Goal: Information Seeking & Learning: Learn about a topic

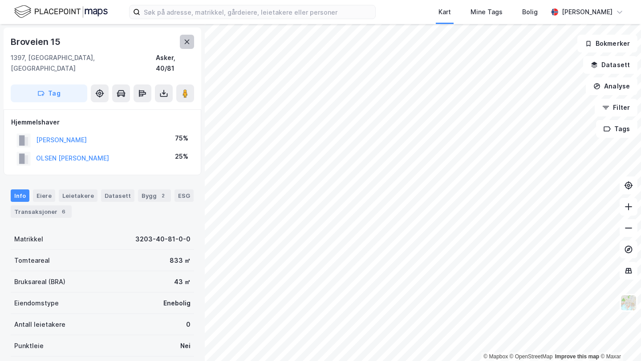
click at [185, 44] on icon at bounding box center [187, 42] width 5 height 4
click at [81, 207] on div "Info [PERSON_NAME] 1 Datasett Bygg 2 ESG 2 Transaksjoner 4" at bounding box center [102, 200] width 205 height 43
click at [78, 206] on div "Transaksjoner 4" at bounding box center [74, 212] width 61 height 12
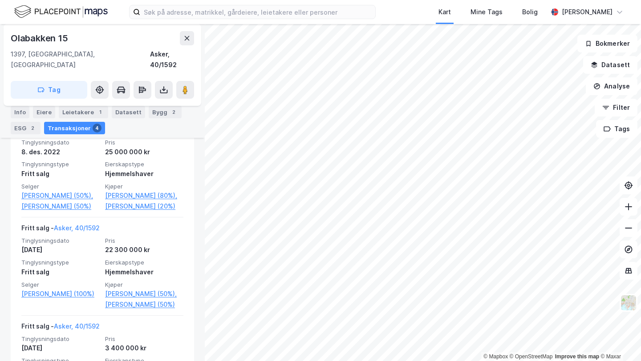
scroll to position [266, 0]
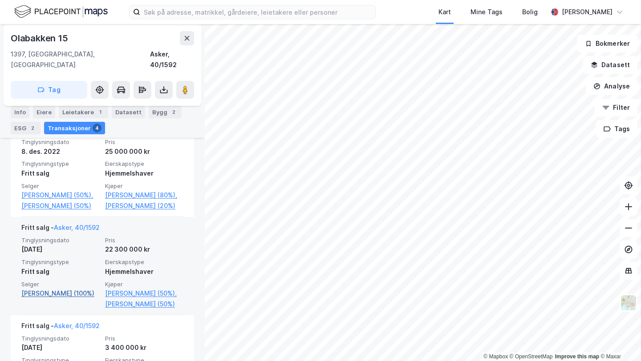
click at [67, 290] on link "[PERSON_NAME] (100%)" at bounding box center [60, 293] width 78 height 11
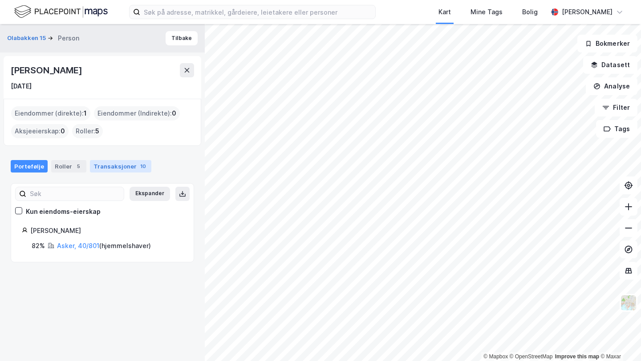
click at [123, 164] on div "Transaksjoner 10" at bounding box center [120, 166] width 61 height 12
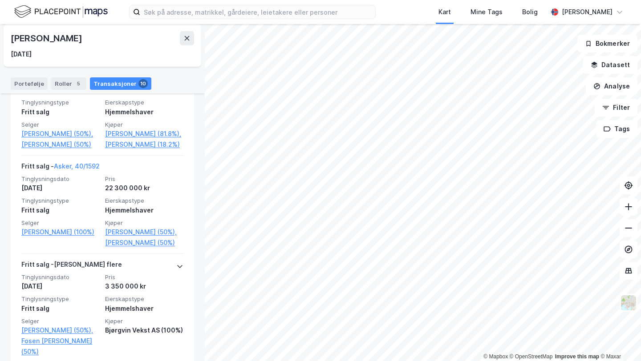
scroll to position [219, 0]
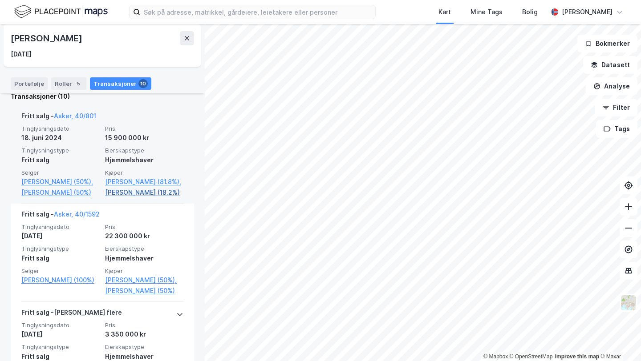
click at [138, 190] on link "[PERSON_NAME] (18.2%)" at bounding box center [144, 192] width 78 height 11
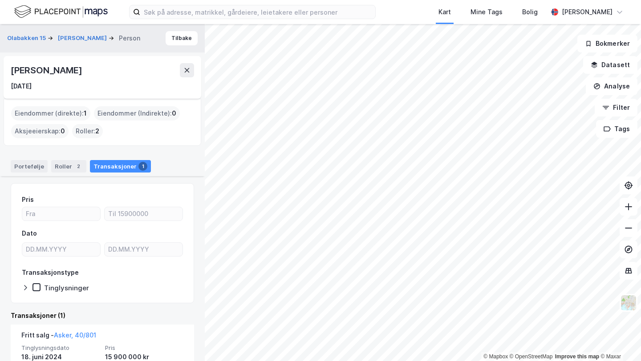
click at [52, 72] on div "[PERSON_NAME]" at bounding box center [47, 70] width 73 height 14
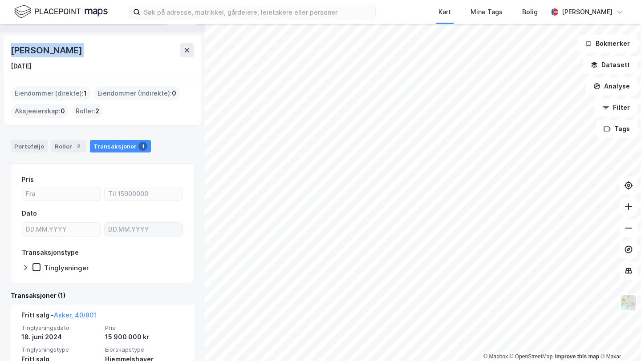
scroll to position [20, 0]
click at [26, 147] on div "Portefølje" at bounding box center [29, 147] width 37 height 12
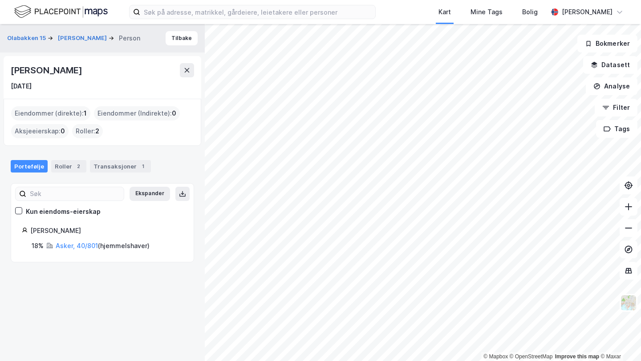
click at [69, 251] on div "Asker, 40/801 ( hjemmelshaver )" at bounding box center [103, 246] width 94 height 11
click at [67, 248] on link "Asker, 40/801" at bounding box center [77, 246] width 42 height 8
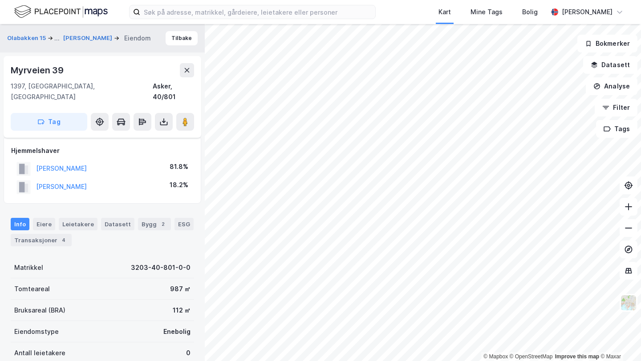
scroll to position [160, 0]
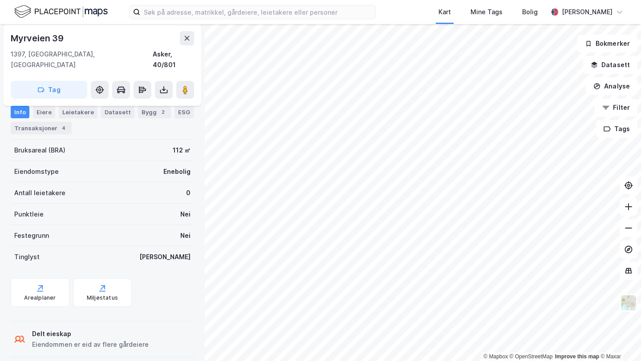
click at [40, 34] on div "Myrveien 39" at bounding box center [38, 38] width 55 height 14
click at [190, 40] on button at bounding box center [187, 38] width 14 height 14
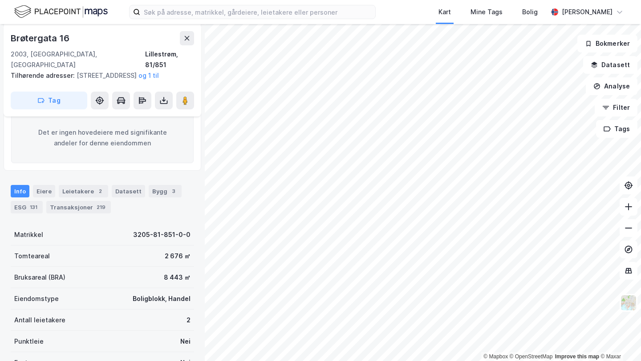
scroll to position [134, 0]
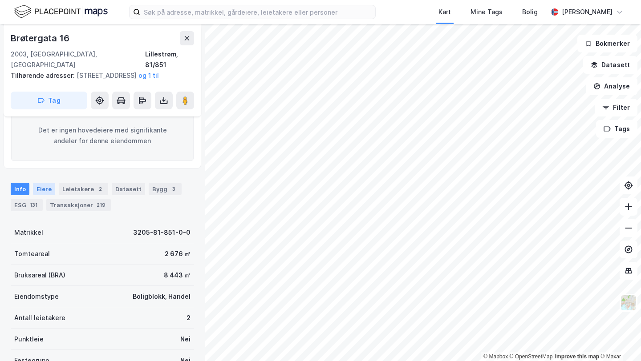
click at [37, 183] on div "Eiere" at bounding box center [44, 189] width 22 height 12
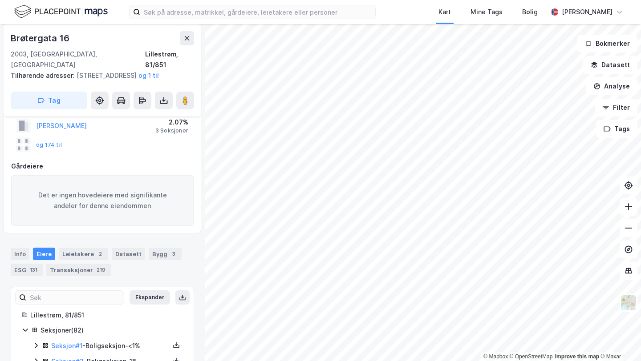
scroll to position [134, 0]
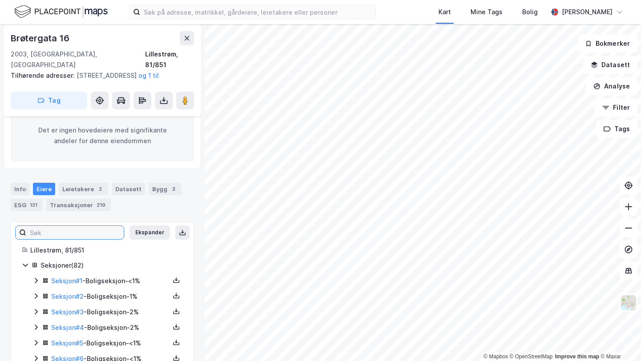
click at [83, 231] on input at bounding box center [74, 232] width 97 height 13
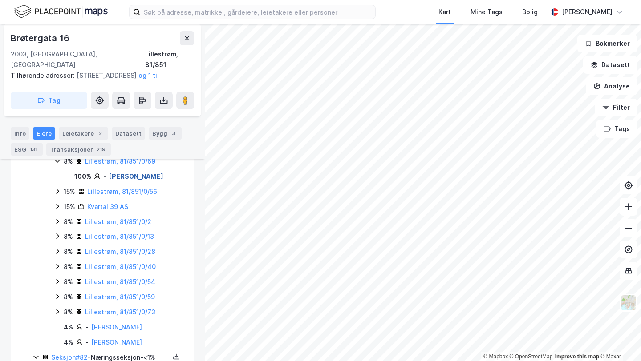
scroll to position [313, 0]
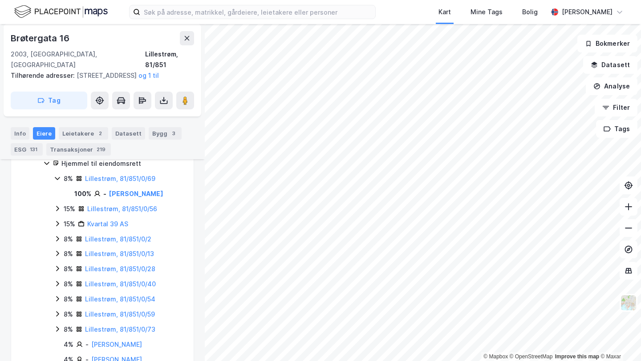
type input "[PERSON_NAME]"
click at [120, 183] on div "Lillestrøm, 81/851/0/69" at bounding box center [120, 179] width 70 height 11
click at [115, 179] on link "Lillestrøm, 81/851/0/69" at bounding box center [120, 179] width 70 height 8
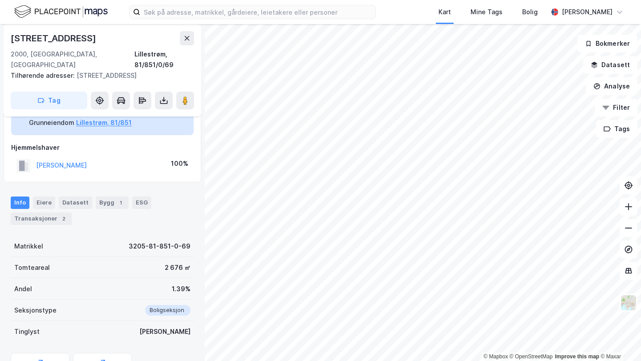
scroll to position [57, 0]
click at [162, 95] on button at bounding box center [164, 101] width 18 height 18
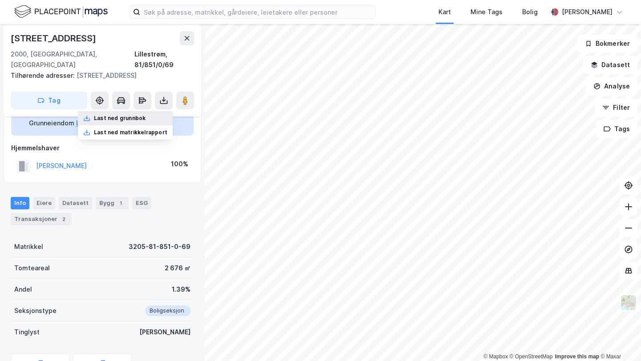
click at [154, 111] on div "Last ned grunnbok" at bounding box center [125, 118] width 95 height 14
click at [0, 0] on button "[PERSON_NAME]" at bounding box center [0, 0] width 0 height 0
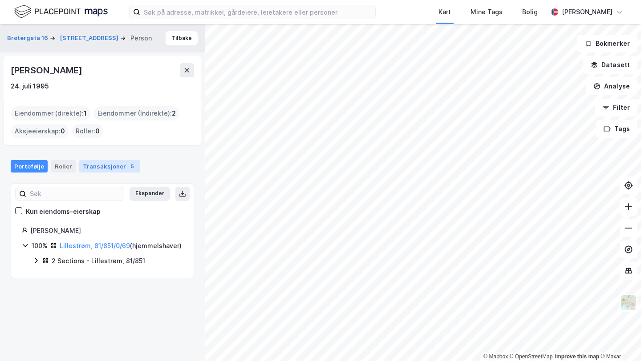
click at [92, 166] on div "Transaksjoner 5" at bounding box center [109, 166] width 61 height 12
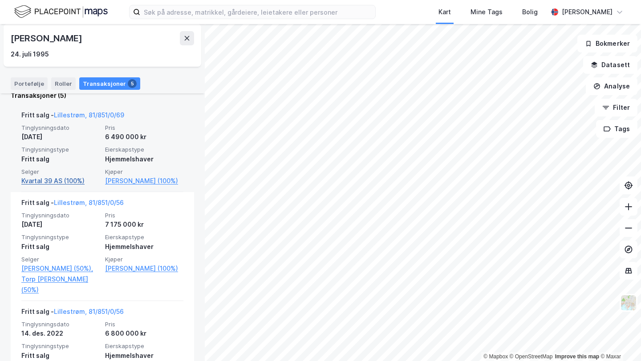
scroll to position [235, 0]
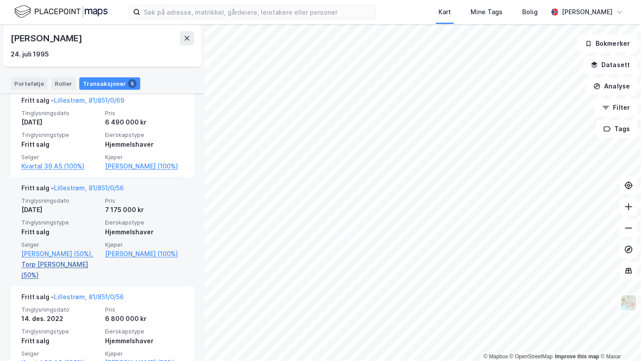
click at [50, 281] on link "Torp [PERSON_NAME] (50%)" at bounding box center [60, 269] width 78 height 21
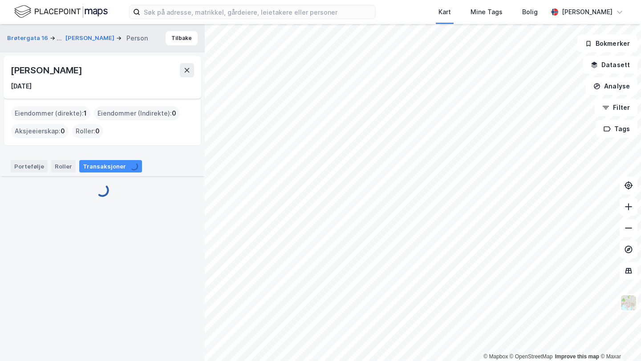
click at [57, 71] on div "[PERSON_NAME]" at bounding box center [47, 70] width 73 height 14
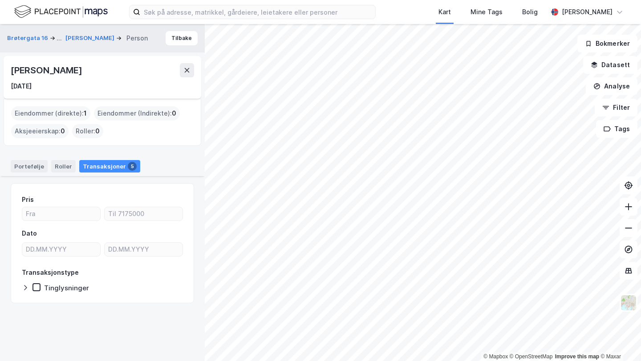
click at [57, 71] on div "[PERSON_NAME]" at bounding box center [47, 70] width 73 height 14
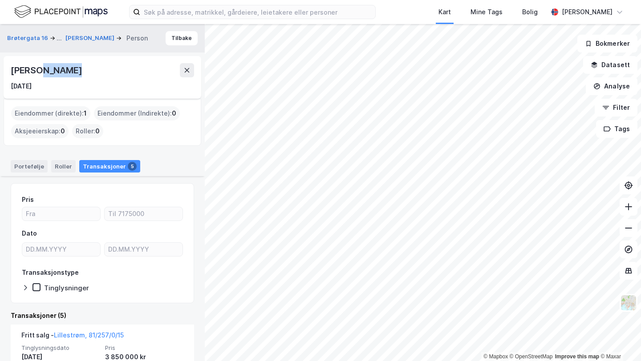
click at [57, 71] on div "[PERSON_NAME]" at bounding box center [47, 70] width 73 height 14
click at [187, 76] on button at bounding box center [187, 70] width 14 height 14
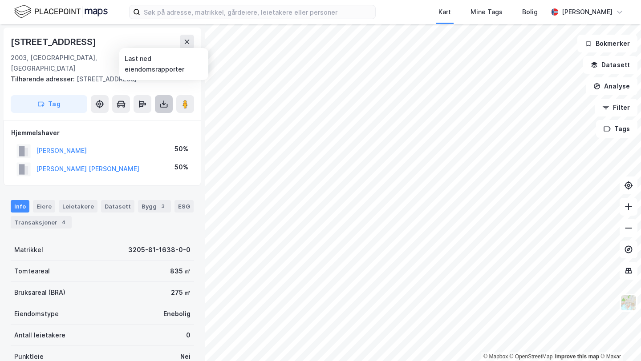
click at [168, 95] on button at bounding box center [164, 104] width 18 height 18
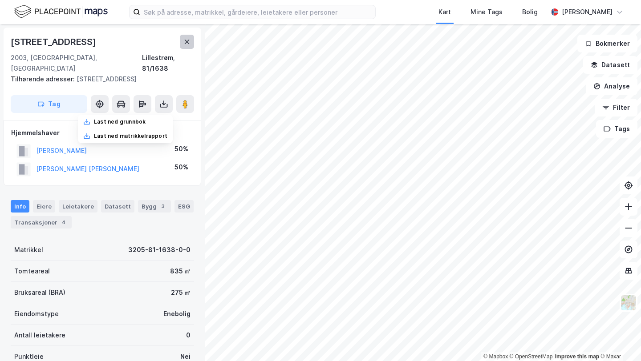
click at [184, 41] on icon at bounding box center [186, 41] width 7 height 7
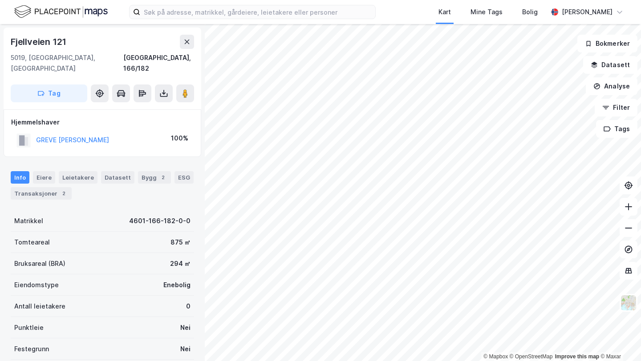
scroll to position [12, 0]
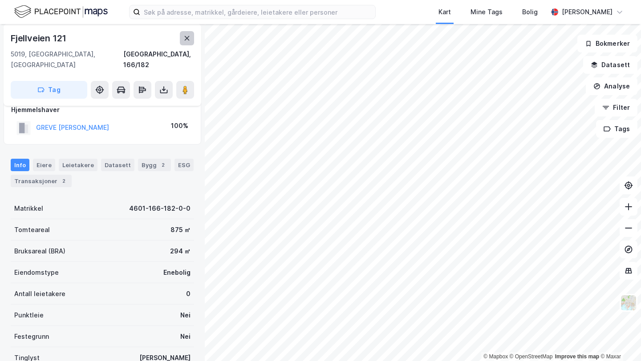
click at [186, 43] on button at bounding box center [187, 38] width 14 height 14
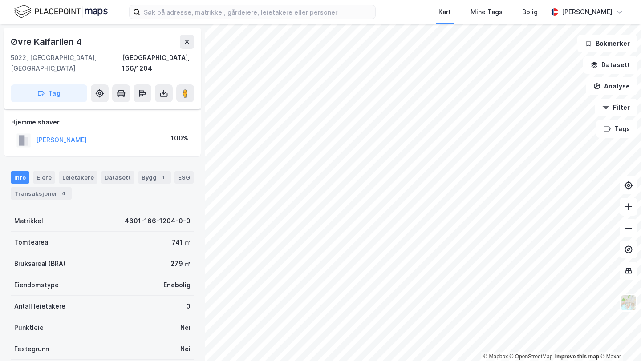
scroll to position [12, 0]
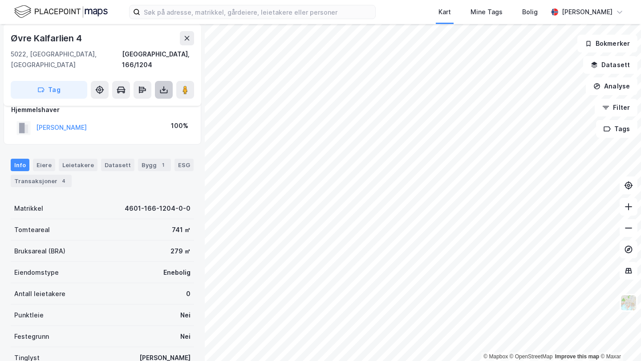
click at [160, 85] on icon at bounding box center [163, 89] width 9 height 9
click at [146, 104] on div "Last ned grunnbok" at bounding box center [120, 107] width 52 height 7
click at [0, 0] on button "[PERSON_NAME]" at bounding box center [0, 0] width 0 height 0
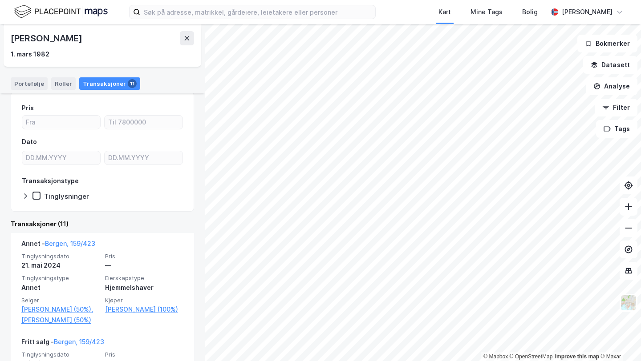
scroll to position [93, 0]
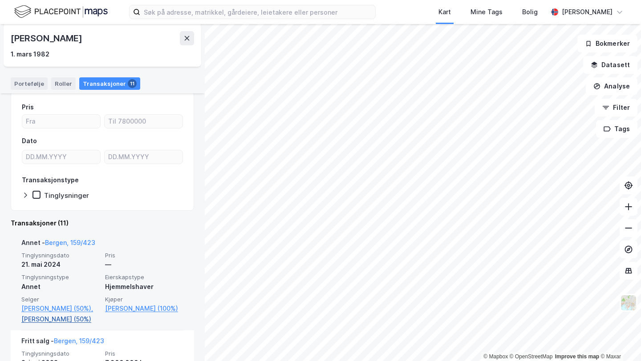
click at [41, 325] on link "[PERSON_NAME] (50%)" at bounding box center [60, 319] width 78 height 11
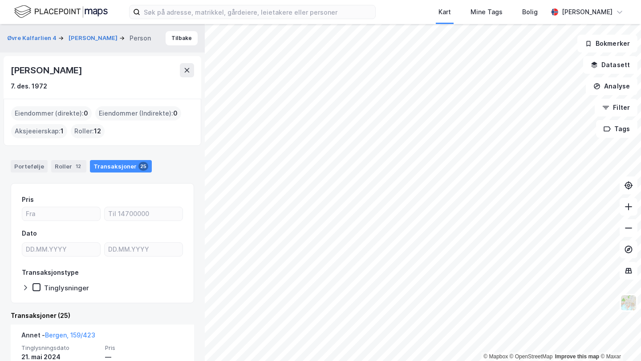
click at [61, 69] on div "[PERSON_NAME]" at bounding box center [47, 70] width 73 height 14
click at [62, 164] on div "Roller 12" at bounding box center [68, 166] width 35 height 12
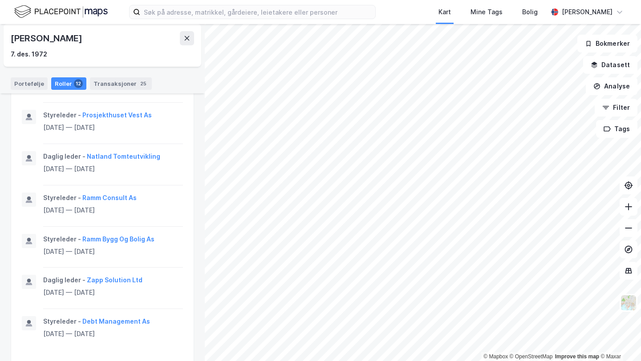
scroll to position [792, 0]
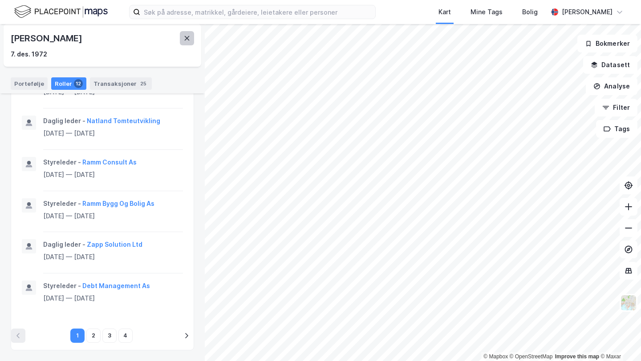
click at [187, 37] on icon at bounding box center [187, 38] width 5 height 4
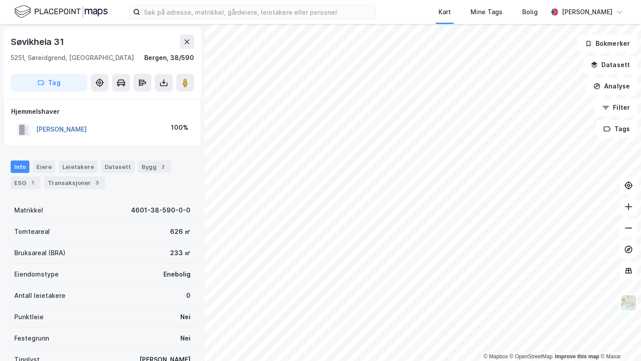
click at [0, 0] on button "[PERSON_NAME]" at bounding box center [0, 0] width 0 height 0
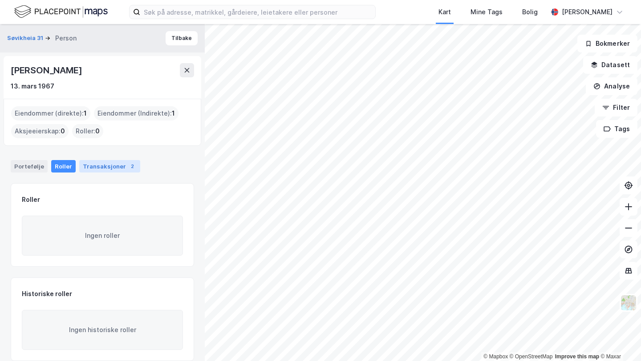
click at [101, 167] on div "Transaksjoner 2" at bounding box center [109, 166] width 61 height 12
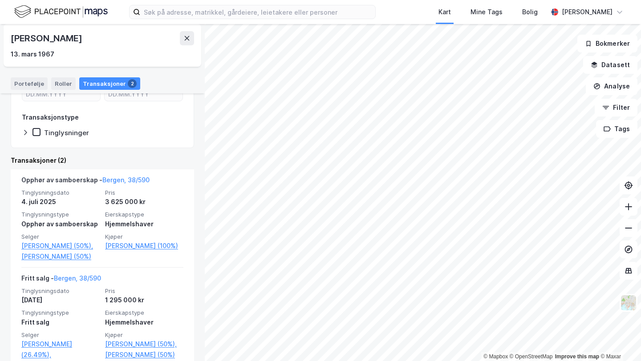
scroll to position [197, 0]
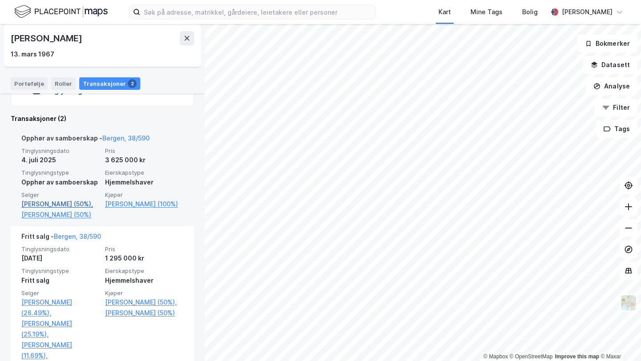
click at [77, 205] on link "[PERSON_NAME] (50%)," at bounding box center [60, 204] width 78 height 11
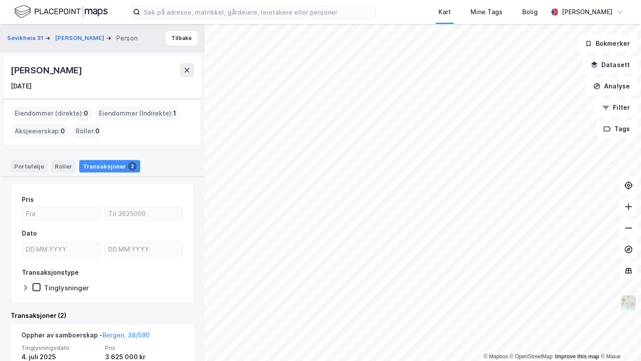
click at [64, 73] on div "[PERSON_NAME]" at bounding box center [47, 70] width 73 height 14
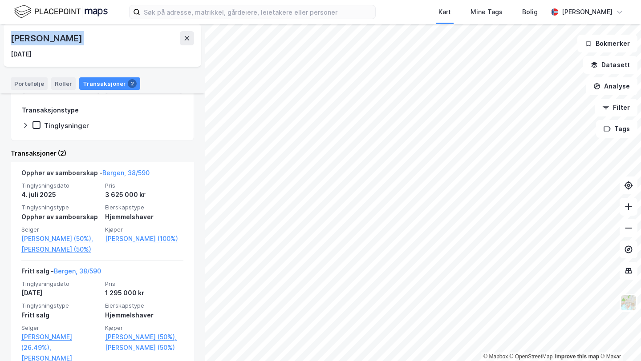
scroll to position [213, 0]
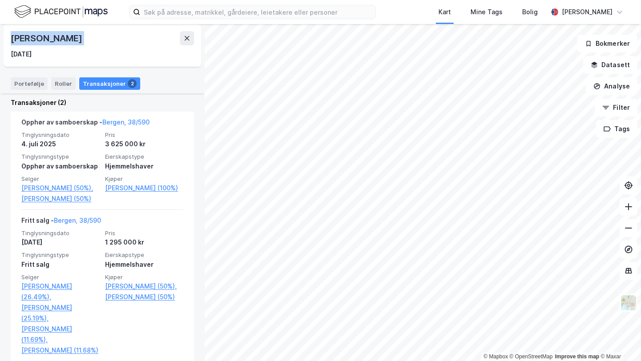
click at [8, 185] on div "Søvikheia 31 [PERSON_NAME] Person [PERSON_NAME] [DATE] Eiendommer (direkte) : 0…" at bounding box center [102, 192] width 205 height 337
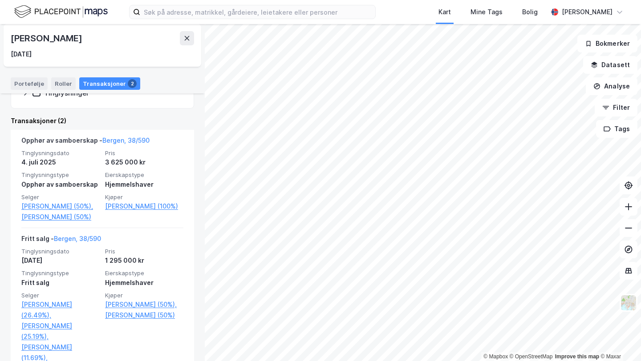
scroll to position [190, 0]
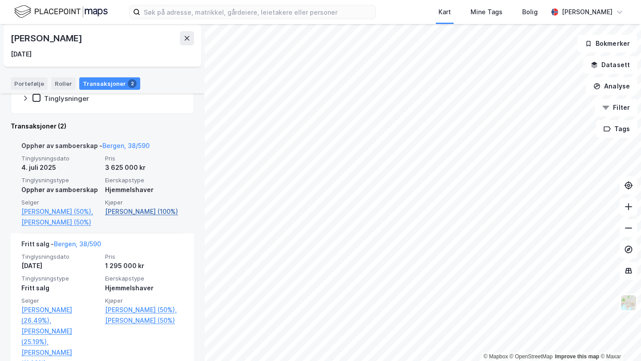
click at [133, 212] on link "[PERSON_NAME] (100%)" at bounding box center [144, 211] width 78 height 11
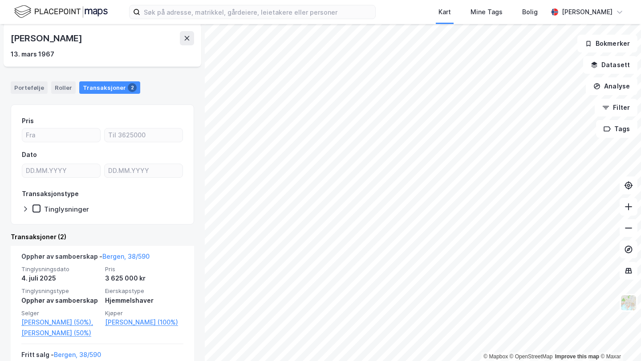
scroll to position [80, 0]
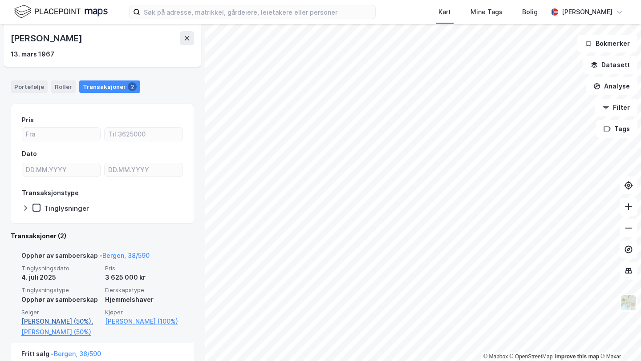
click at [76, 321] on link "[PERSON_NAME] (50%)," at bounding box center [60, 321] width 78 height 11
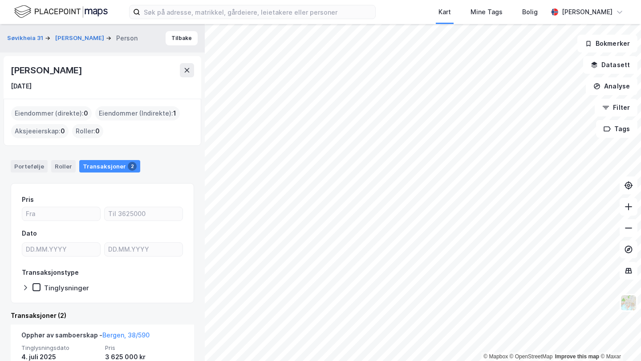
click at [38, 158] on div "Portefølje Roller Transaksjoner 2" at bounding box center [102, 163] width 205 height 27
click at [40, 169] on div "Portefølje" at bounding box center [29, 166] width 37 height 12
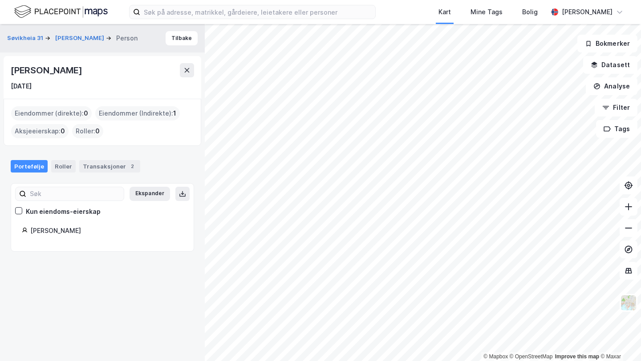
click at [47, 170] on div "Portefølje Roller Transaksjoner 2" at bounding box center [102, 166] width 183 height 12
click at [58, 166] on div "Roller" at bounding box center [63, 166] width 24 height 12
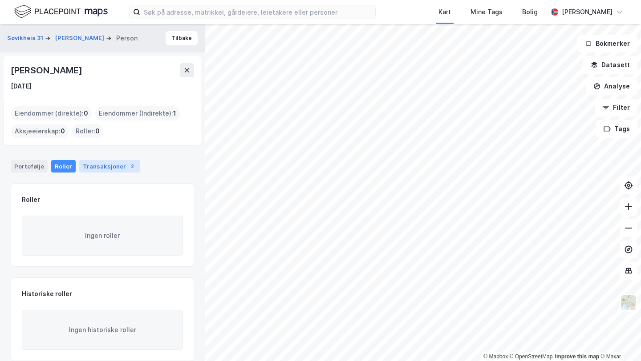
click at [90, 165] on div "Transaksjoner 2" at bounding box center [109, 166] width 61 height 12
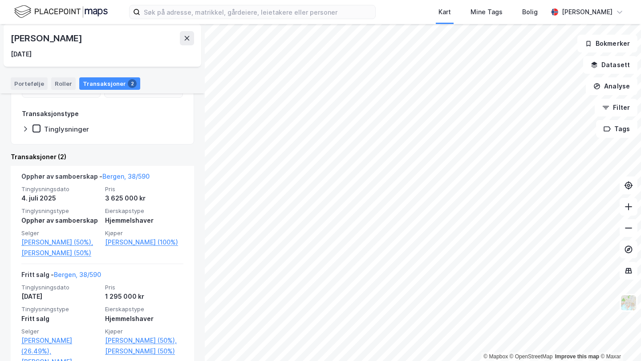
scroll to position [160, 0]
click at [69, 35] on div "[PERSON_NAME]" at bounding box center [47, 38] width 73 height 14
click at [286, 0] on html "Kart Mine Tags [PERSON_NAME] © Mapbox © OpenStreetMap Improve this map © [PERSO…" at bounding box center [320, 180] width 641 height 361
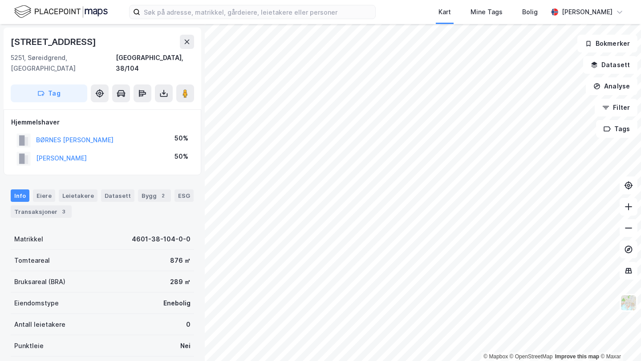
scroll to position [2, 0]
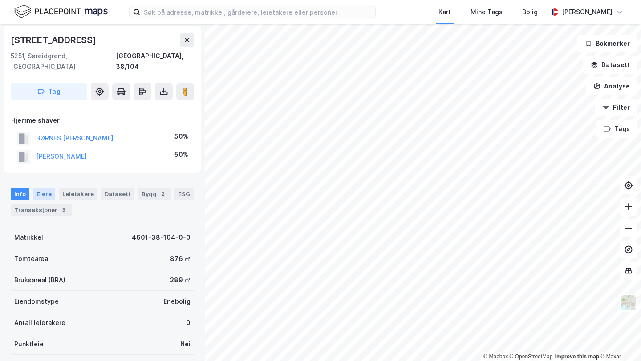
click at [37, 188] on div "Eiere" at bounding box center [44, 194] width 22 height 12
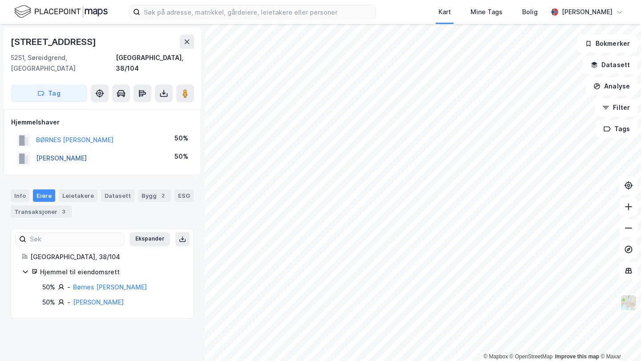
click at [0, 0] on button "[PERSON_NAME]" at bounding box center [0, 0] width 0 height 0
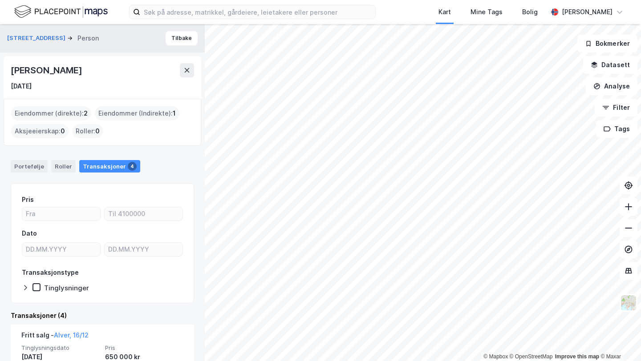
click at [31, 154] on div "Portefølje Roller Transaksjoner 4" at bounding box center [102, 163] width 205 height 27
click at [31, 160] on div "Portefølje" at bounding box center [29, 166] width 37 height 12
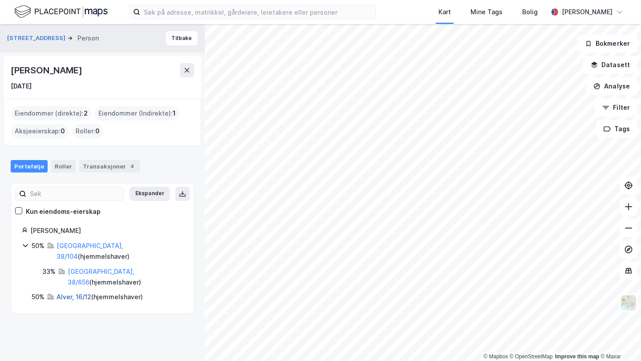
click at [79, 293] on link "Alver, 16/12" at bounding box center [74, 297] width 35 height 8
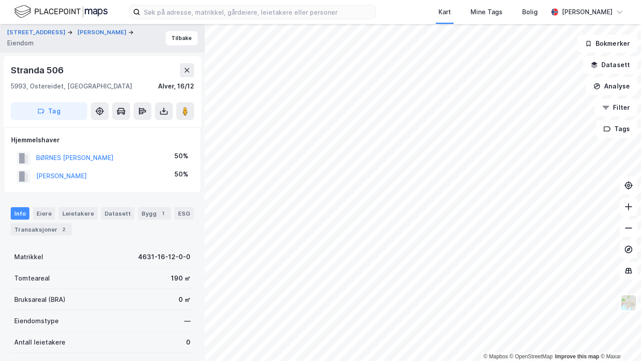
scroll to position [2, 0]
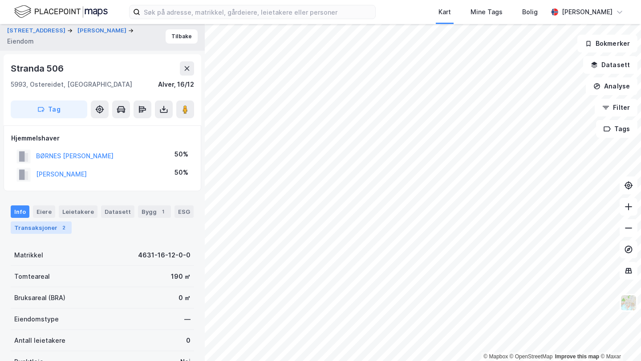
click at [53, 223] on div "Transaksjoner 2" at bounding box center [41, 228] width 61 height 12
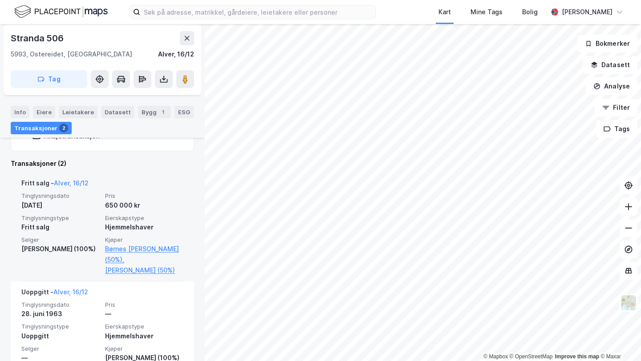
scroll to position [230, 0]
click at [139, 245] on link "Børnes [PERSON_NAME] (50%)," at bounding box center [144, 253] width 78 height 21
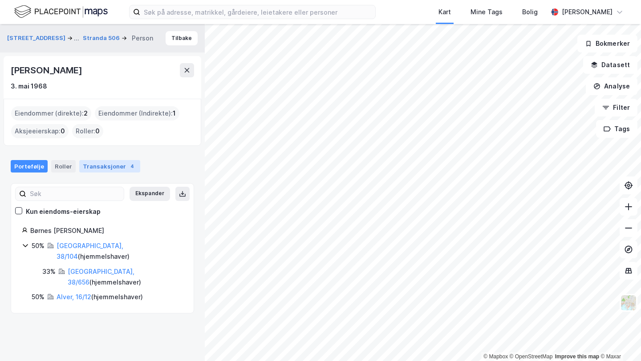
click at [115, 163] on div "Transaksjoner 4" at bounding box center [109, 166] width 61 height 12
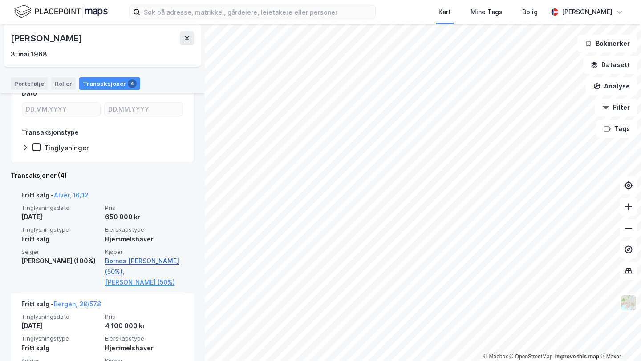
scroll to position [141, 0]
click at [134, 279] on link "[PERSON_NAME] (50%)" at bounding box center [144, 281] width 78 height 11
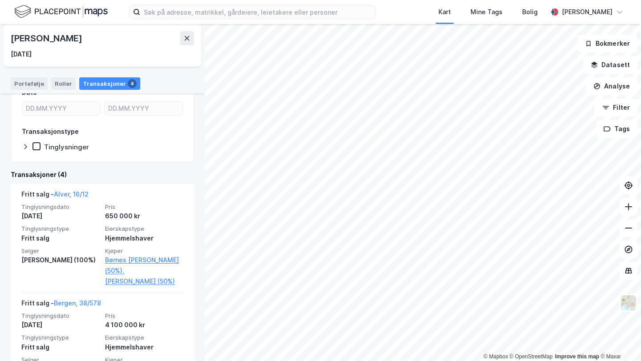
click at [46, 40] on div "[PERSON_NAME]" at bounding box center [47, 38] width 73 height 14
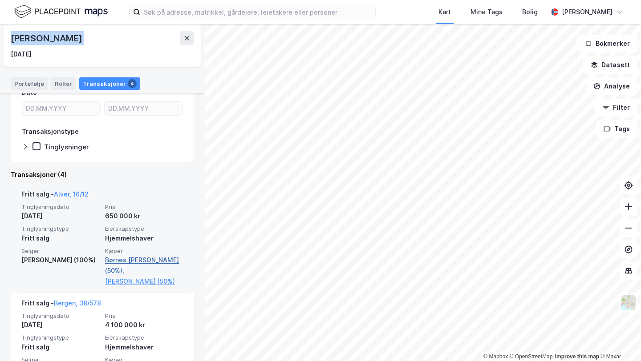
click at [136, 259] on link "Børnes [PERSON_NAME] (50%)," at bounding box center [144, 265] width 78 height 21
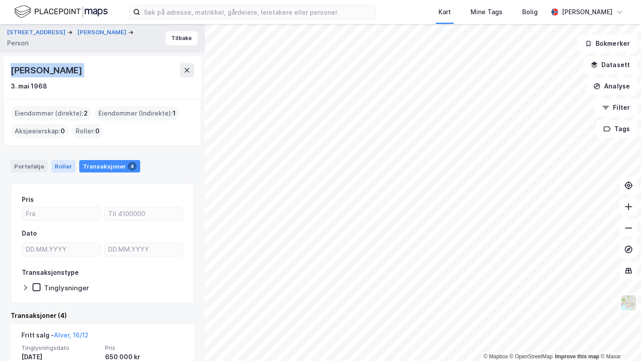
click at [56, 167] on div "Roller" at bounding box center [63, 166] width 24 height 12
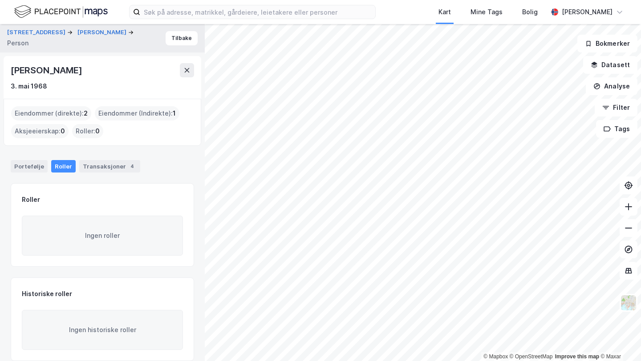
scroll to position [11, 0]
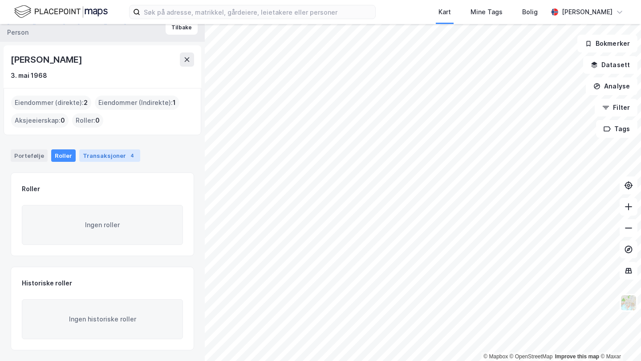
click at [98, 155] on div "Transaksjoner 4" at bounding box center [109, 156] width 61 height 12
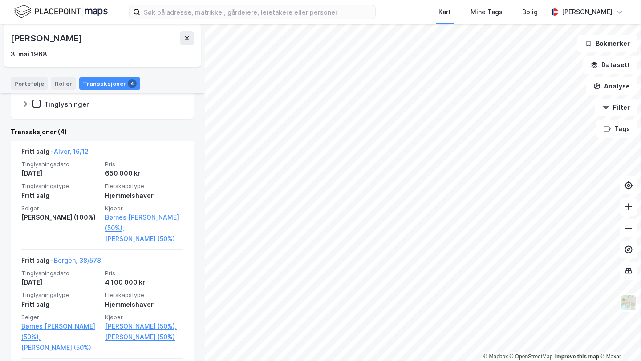
scroll to position [183, 0]
click at [31, 86] on div "Portefølje" at bounding box center [29, 83] width 37 height 12
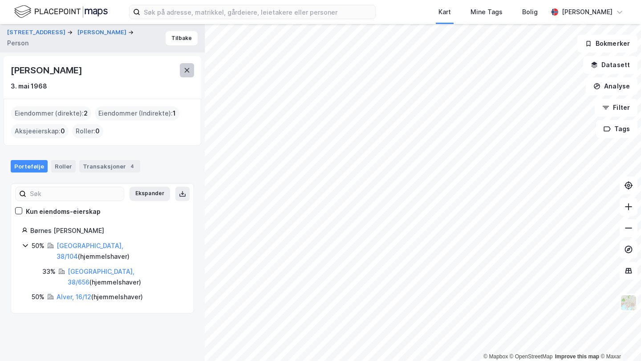
click at [180, 70] on button at bounding box center [187, 70] width 14 height 14
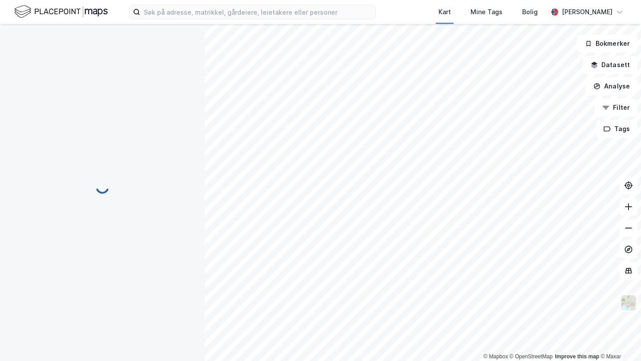
scroll to position [5, 0]
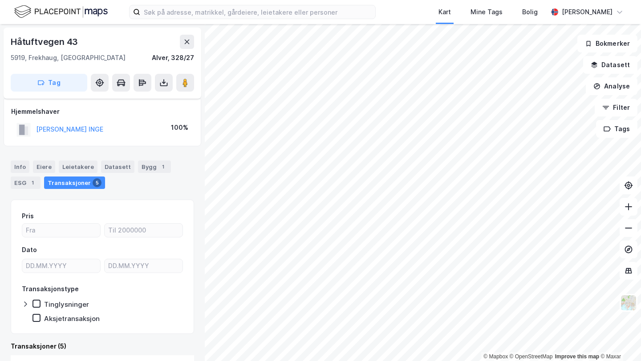
scroll to position [5, 0]
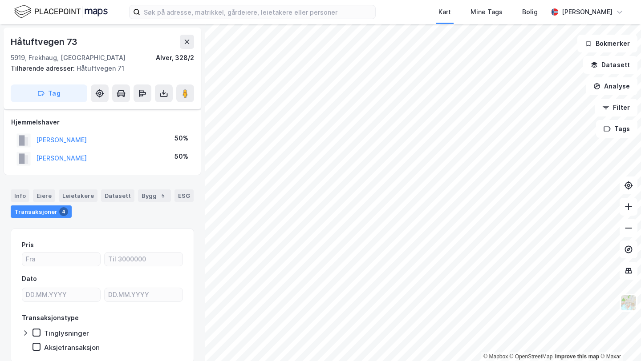
scroll to position [5, 0]
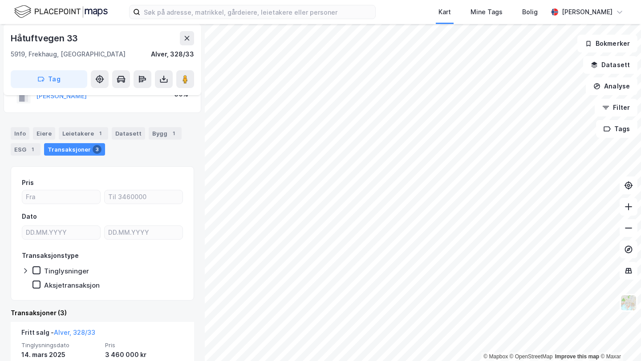
scroll to position [57, 0]
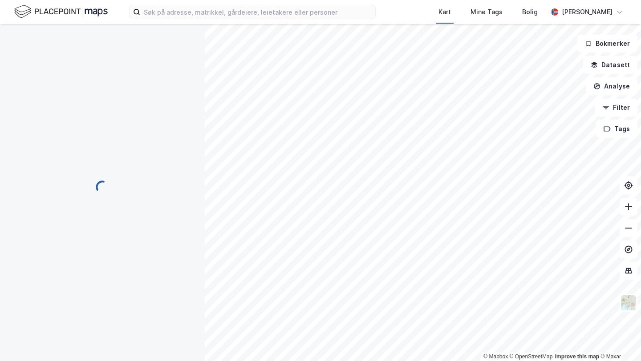
scroll to position [23, 0]
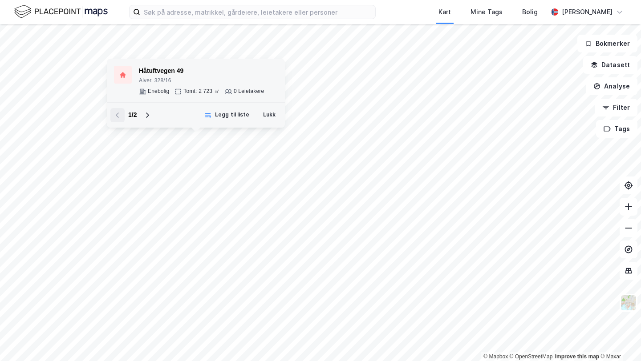
click at [185, 88] on div "Tomt: 2 723 ㎡" at bounding box center [201, 91] width 36 height 7
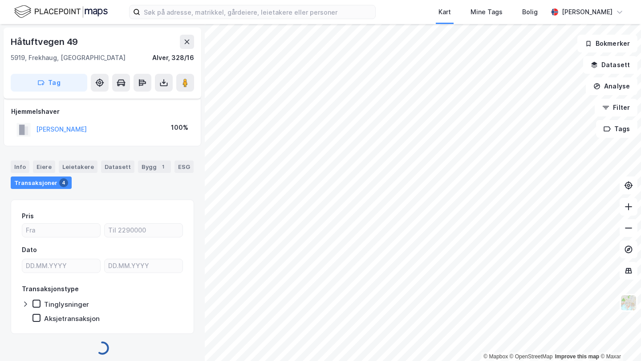
scroll to position [5, 0]
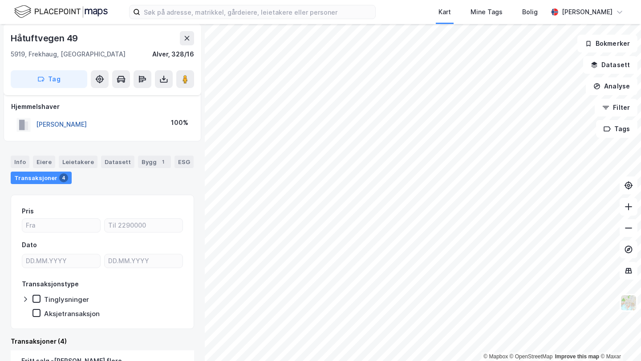
click at [0, 0] on button "[PERSON_NAME]" at bounding box center [0, 0] width 0 height 0
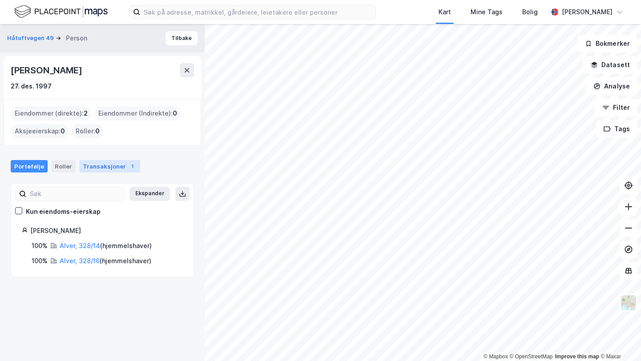
click at [109, 163] on div "Transaksjoner 1" at bounding box center [109, 166] width 61 height 12
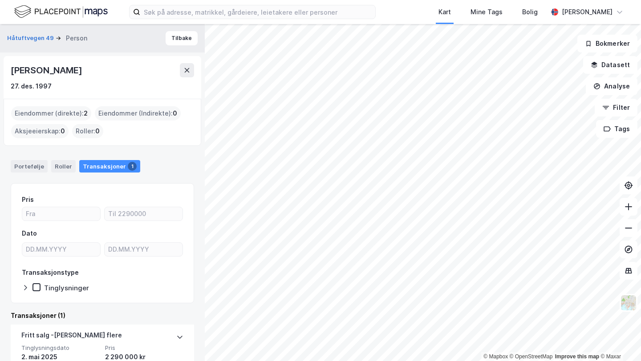
scroll to position [61, 0]
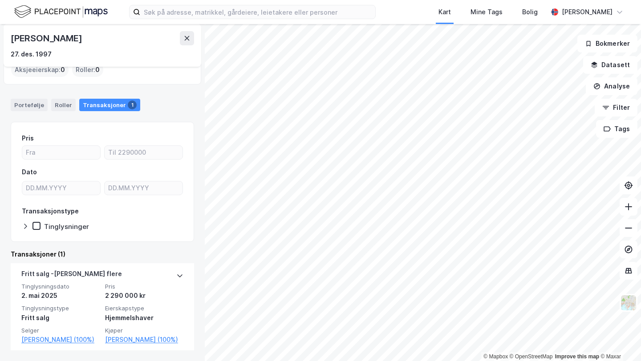
click at [39, 37] on div "[PERSON_NAME]" at bounding box center [47, 38] width 73 height 14
click at [187, 41] on icon at bounding box center [186, 38] width 7 height 7
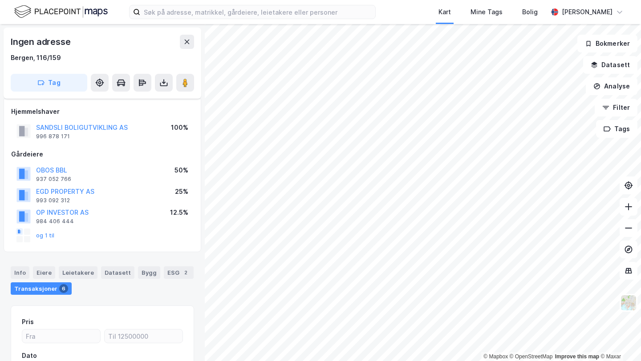
scroll to position [5, 0]
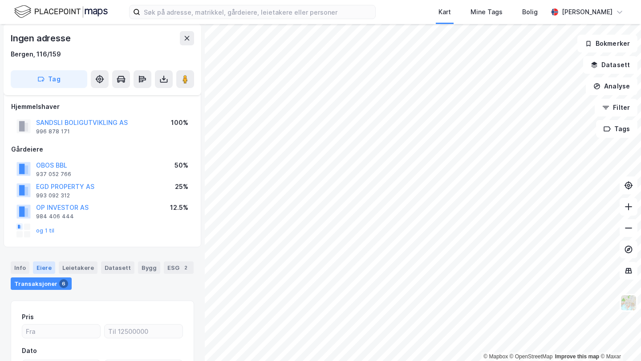
click at [42, 269] on div "Eiere" at bounding box center [44, 268] width 22 height 12
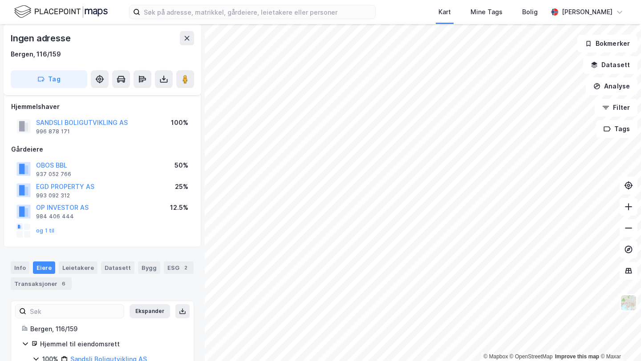
scroll to position [76, 0]
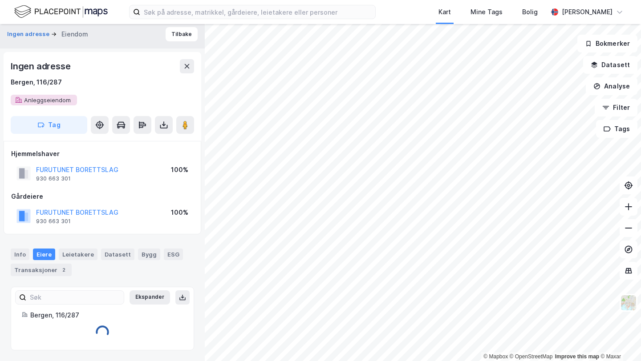
scroll to position [4, 0]
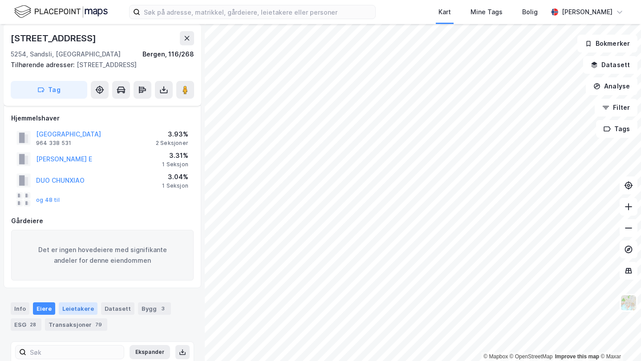
scroll to position [128, 0]
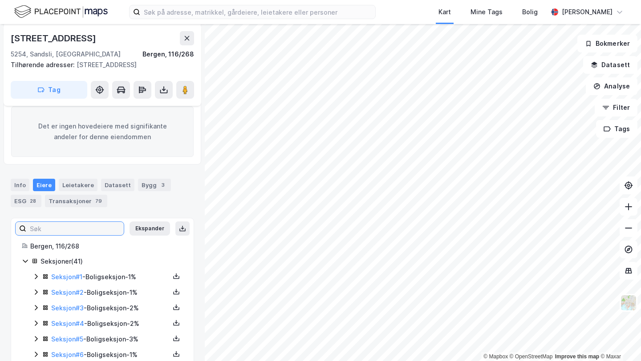
click at [69, 232] on input at bounding box center [74, 228] width 97 height 13
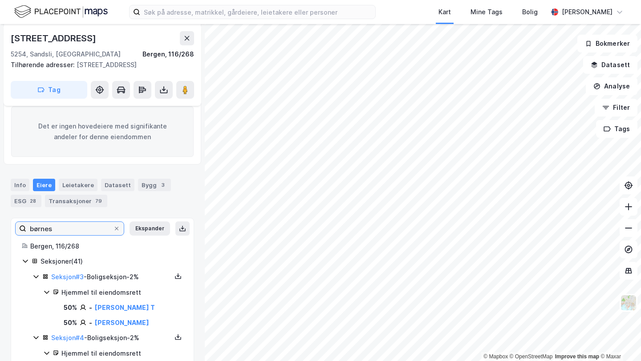
scroll to position [29, 0]
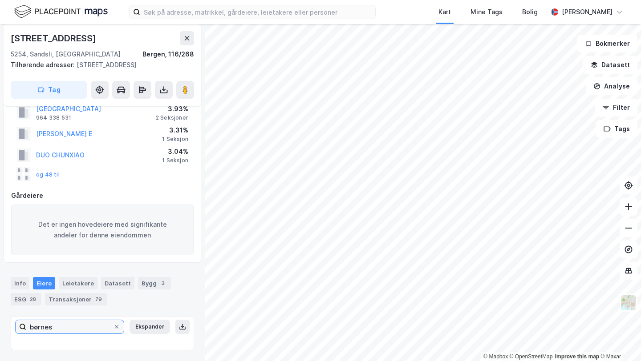
type input "børnes"
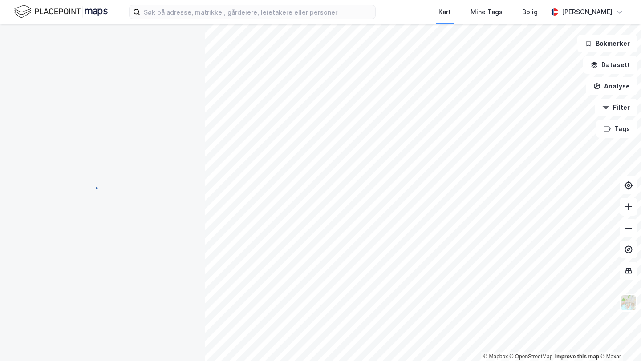
scroll to position [0, 0]
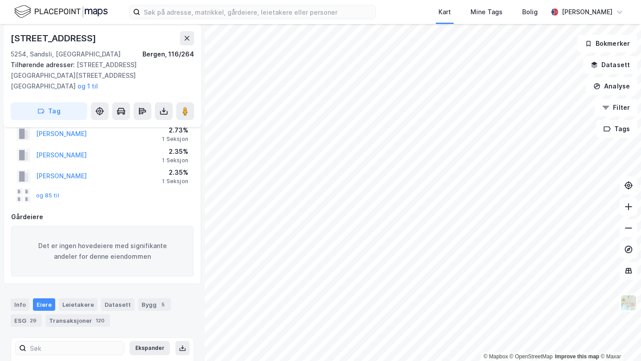
scroll to position [93, 0]
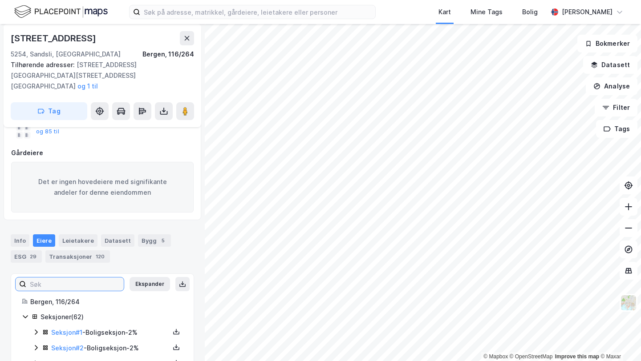
click at [63, 278] on input at bounding box center [74, 284] width 97 height 13
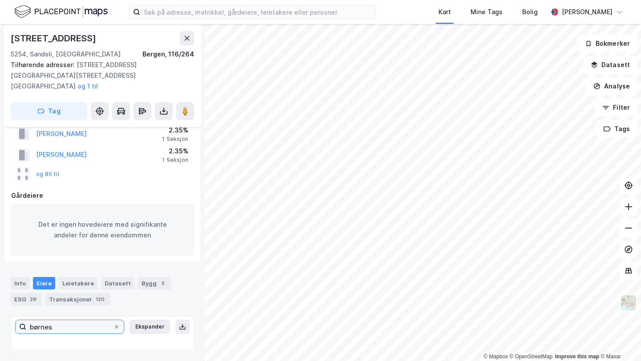
scroll to position [40, 0]
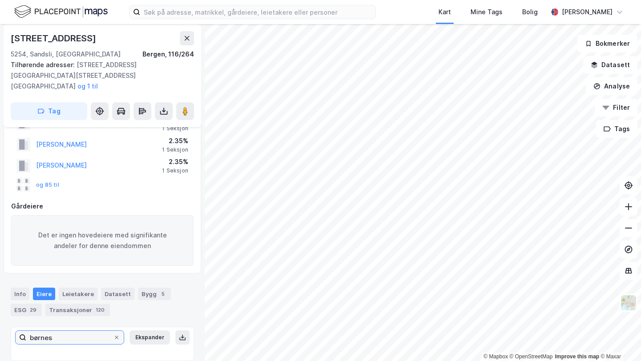
type input "børnes"
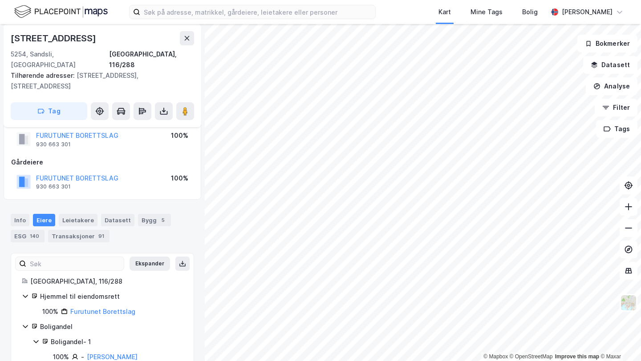
scroll to position [25, 0]
click at [90, 256] on input at bounding box center [74, 262] width 97 height 13
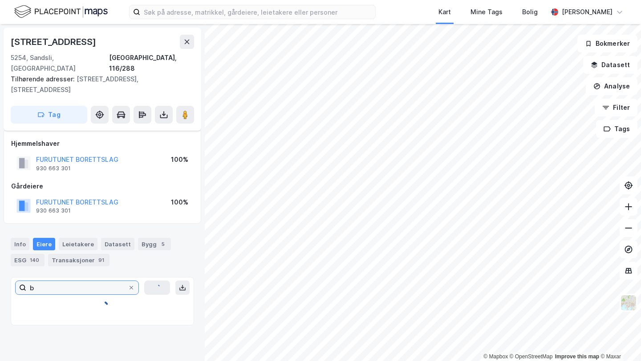
scroll to position [0, 0]
type input "børnes"
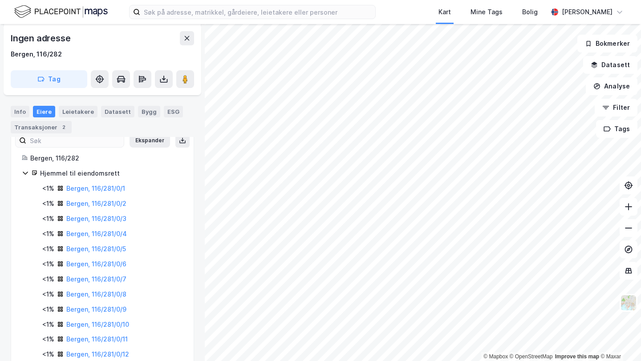
scroll to position [100, 0]
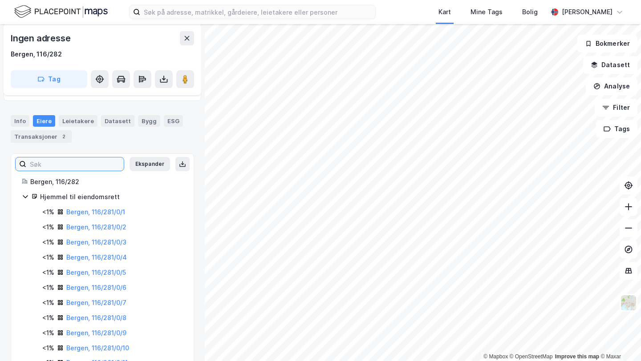
click at [87, 164] on input at bounding box center [74, 164] width 97 height 13
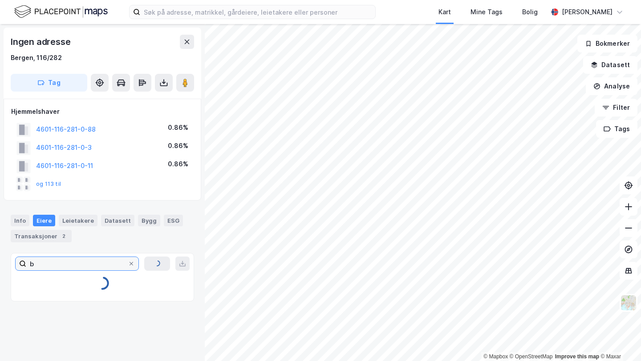
scroll to position [0, 0]
type input "børnes"
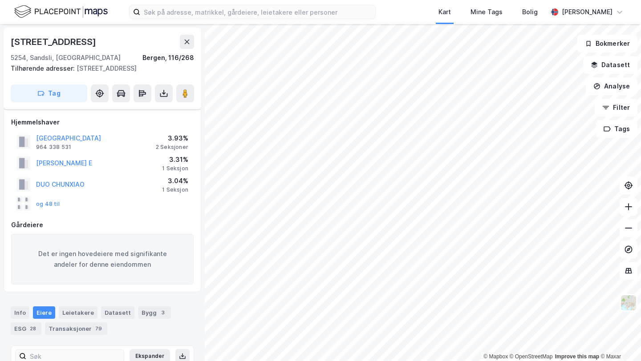
scroll to position [100, 0]
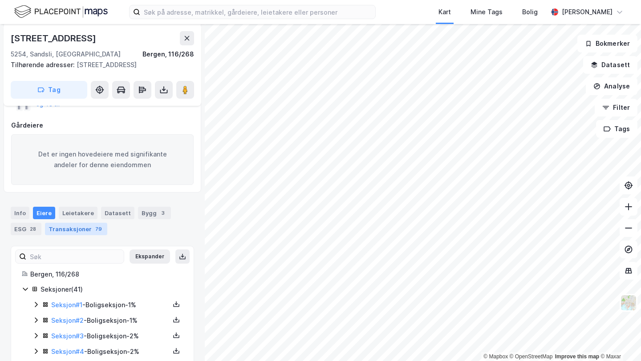
click at [85, 228] on div "Transaksjoner 79" at bounding box center [76, 229] width 62 height 12
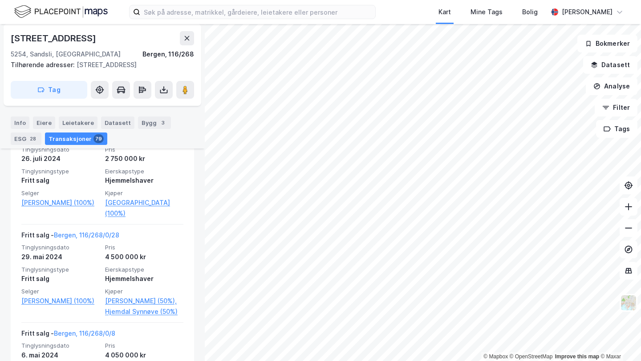
scroll to position [1334, 0]
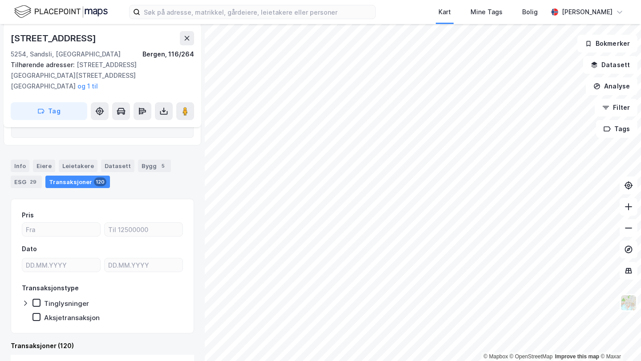
scroll to position [188, 0]
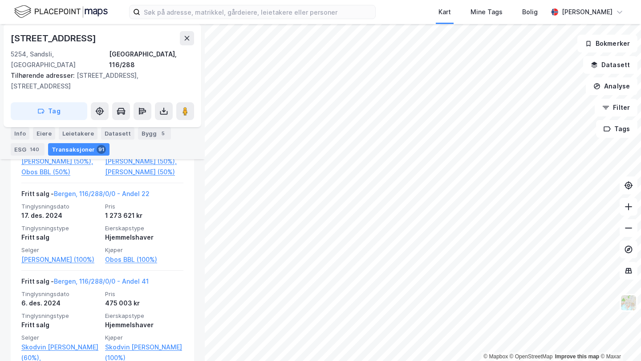
scroll to position [1245, 0]
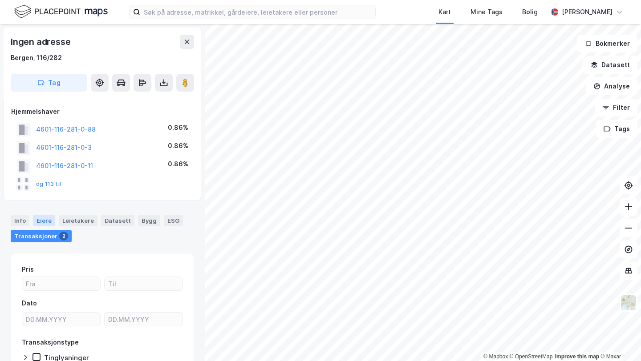
click at [43, 222] on div "Eiere" at bounding box center [44, 221] width 22 height 12
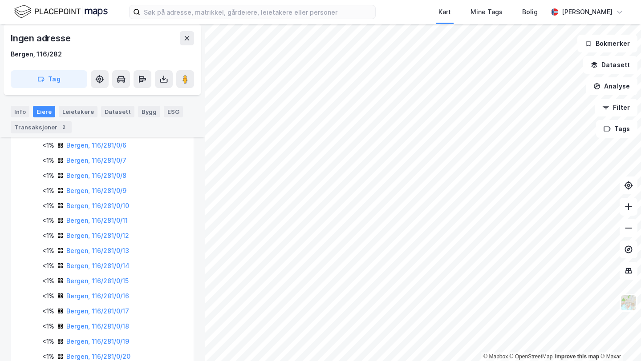
scroll to position [332, 0]
click at [76, 219] on link "Bergen, 116/281/0/17" at bounding box center [97, 221] width 63 height 8
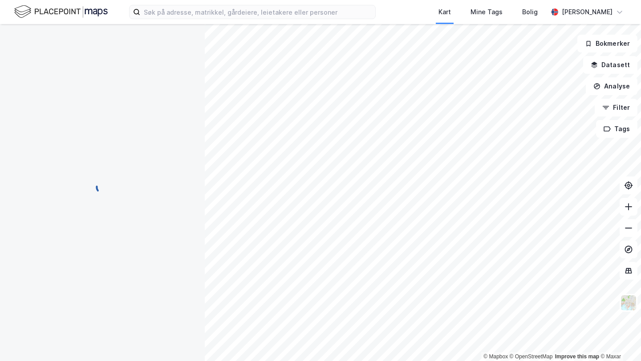
scroll to position [28, 0]
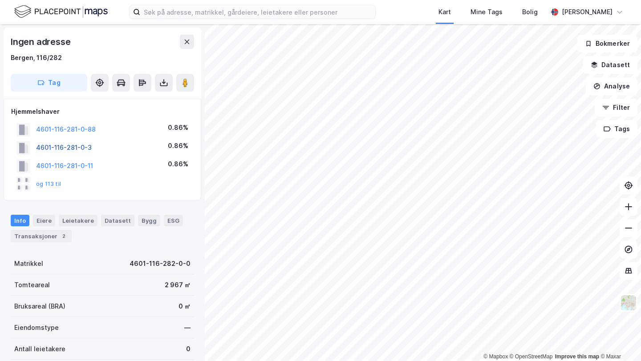
click at [0, 0] on button "4601-116-281-0-3" at bounding box center [0, 0] width 0 height 0
click at [0, 0] on button "4601-116-281-0-88" at bounding box center [0, 0] width 0 height 0
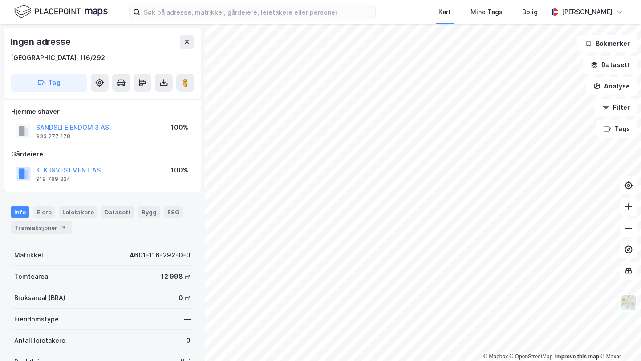
scroll to position [4, 0]
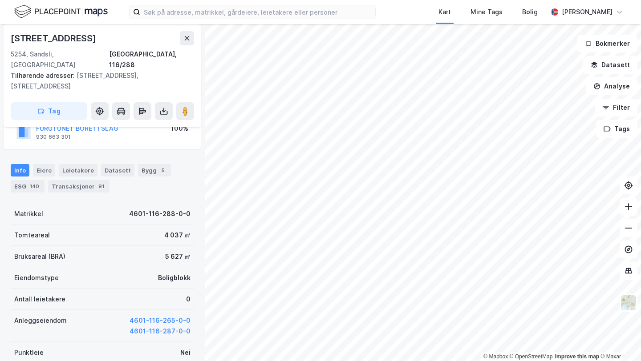
scroll to position [74, 0]
click at [77, 180] on div "Transaksjoner 91" at bounding box center [78, 186] width 61 height 12
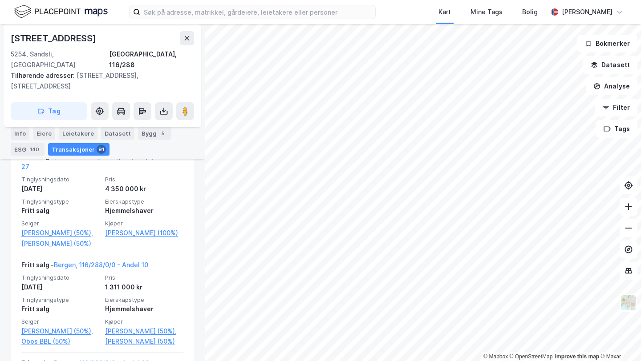
scroll to position [987, 0]
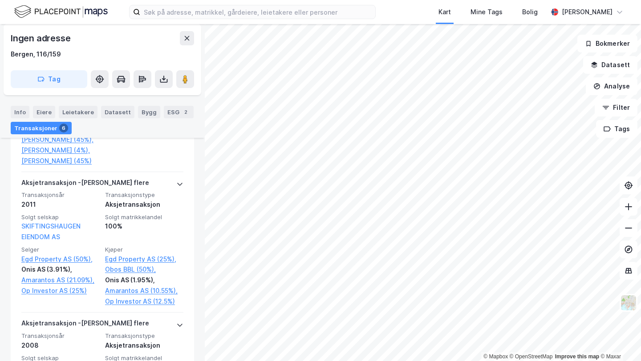
scroll to position [509, 0]
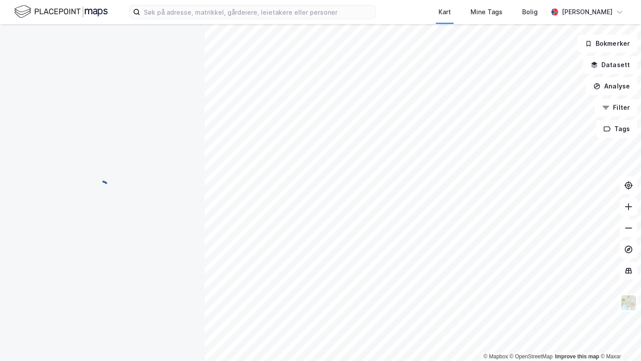
scroll to position [133, 0]
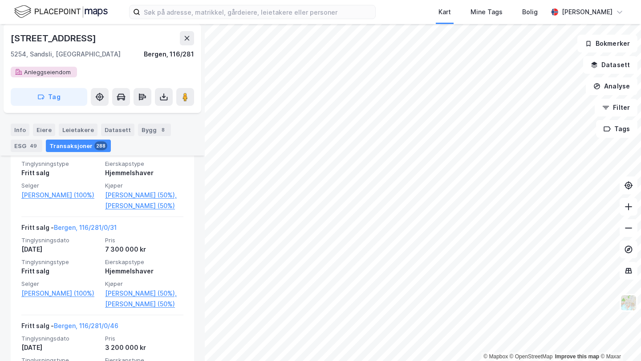
scroll to position [1721, 0]
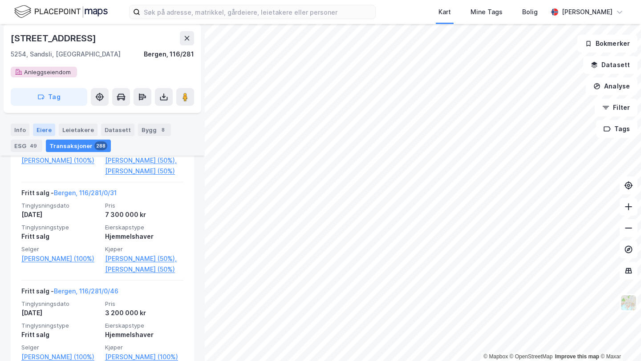
click at [44, 128] on div "Eiere" at bounding box center [44, 130] width 22 height 12
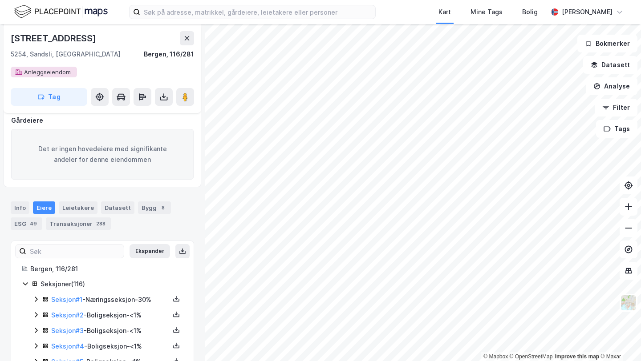
scroll to position [137, 0]
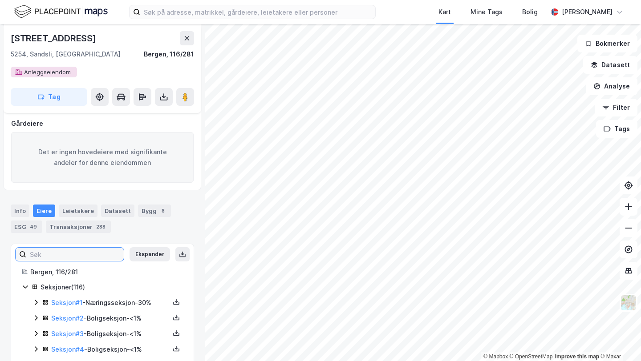
click at [88, 250] on input at bounding box center [74, 254] width 97 height 13
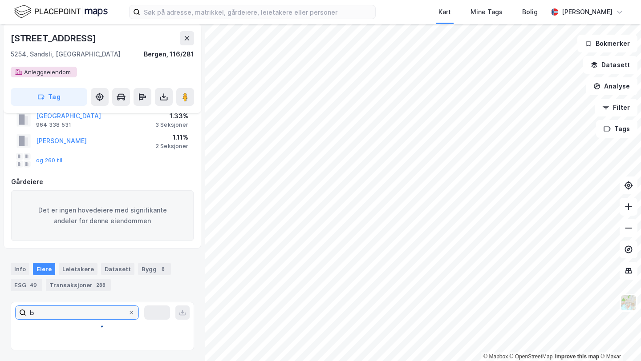
scroll to position [79, 0]
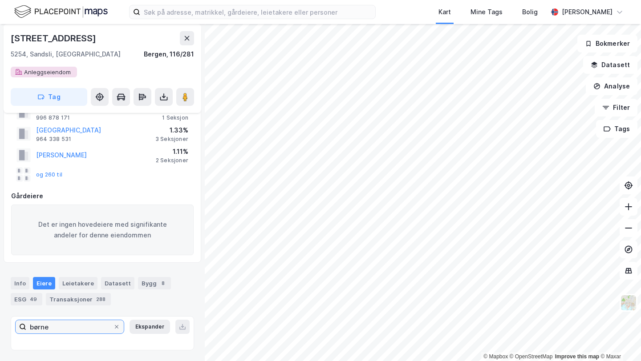
type input "børnes"
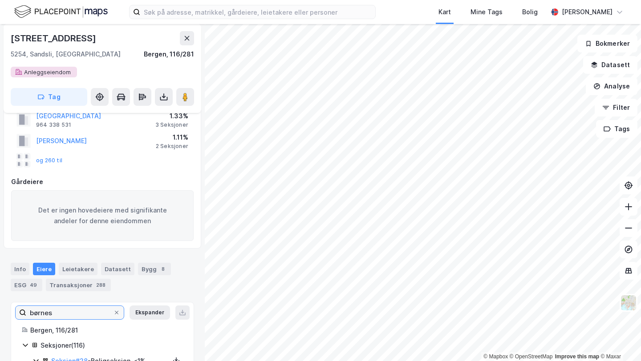
scroll to position [137, 0]
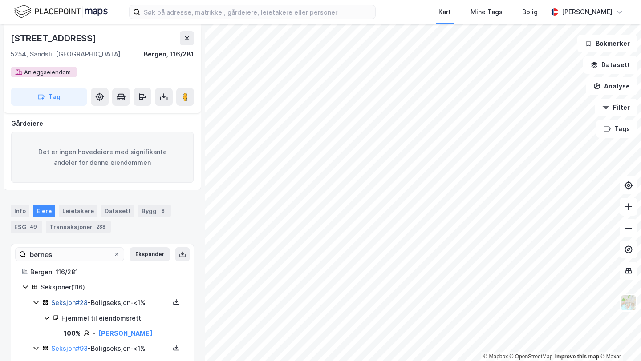
click at [79, 299] on link "Seksjon # 28" at bounding box center [69, 303] width 36 height 8
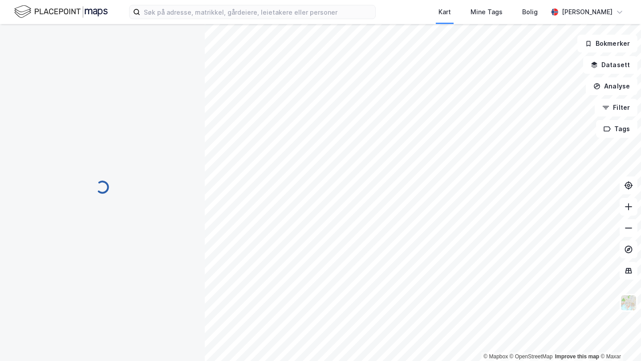
scroll to position [0, 0]
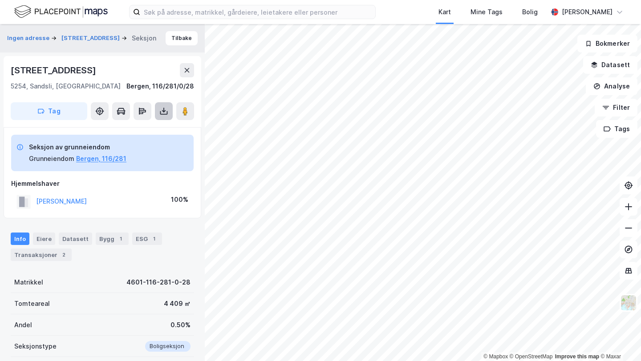
click at [167, 109] on icon at bounding box center [163, 111] width 9 height 9
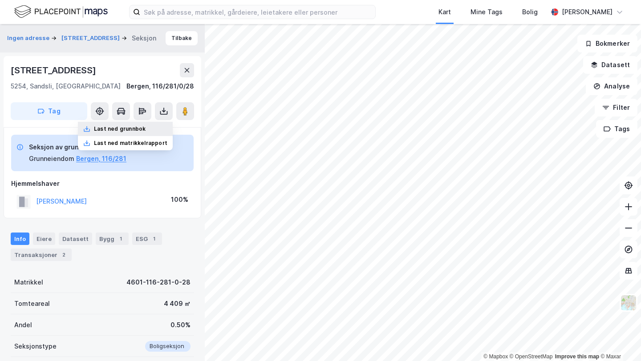
click at [146, 127] on div "Last ned grunnbok" at bounding box center [120, 128] width 52 height 7
click at [0, 0] on button "[PERSON_NAME]" at bounding box center [0, 0] width 0 height 0
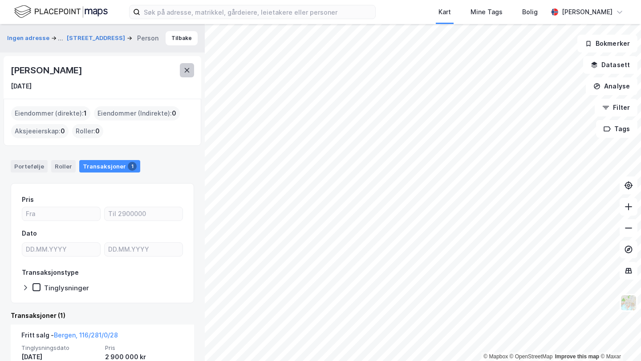
click at [183, 76] on button at bounding box center [187, 70] width 14 height 14
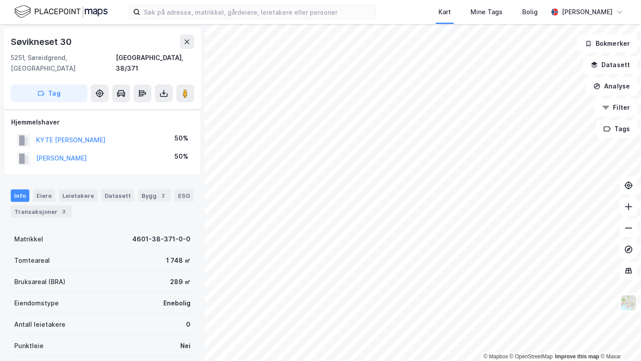
scroll to position [20, 0]
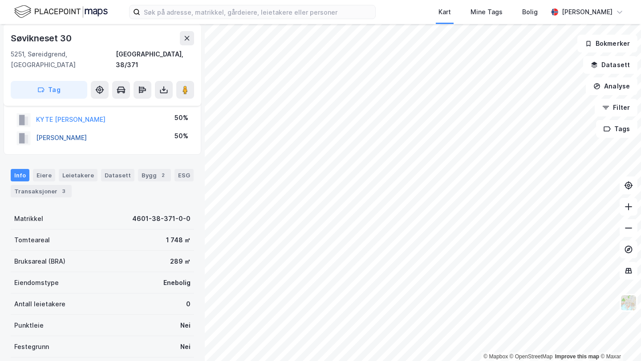
click at [0, 0] on button "[PERSON_NAME]" at bounding box center [0, 0] width 0 height 0
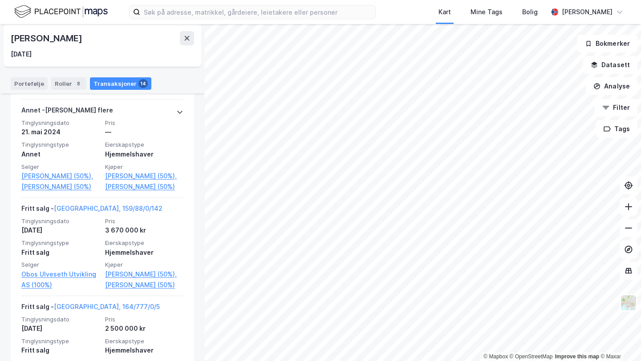
scroll to position [425, 0]
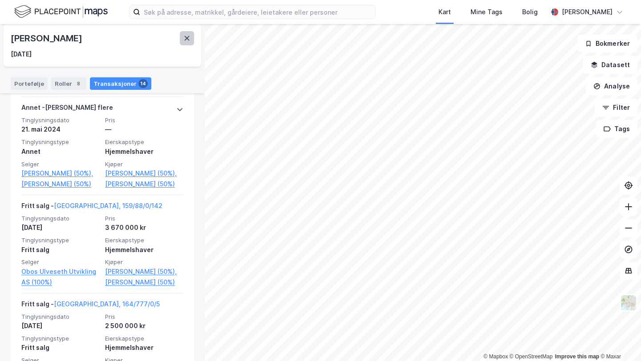
click at [182, 36] on button at bounding box center [187, 38] width 14 height 14
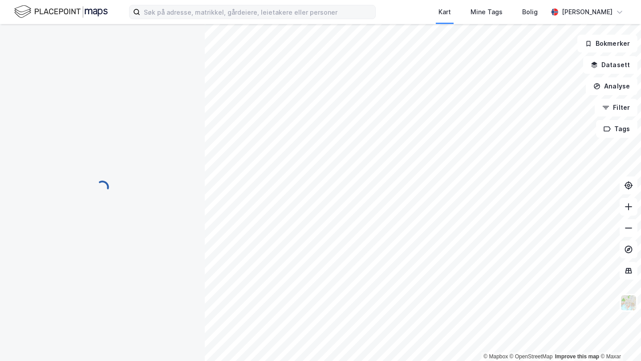
scroll to position [20, 0]
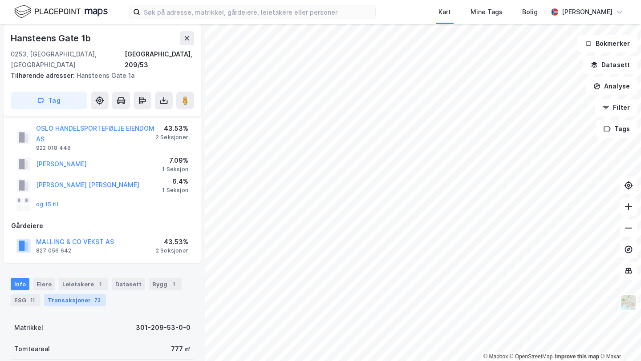
click at [82, 294] on div "Transaksjoner 73" at bounding box center [75, 300] width 62 height 12
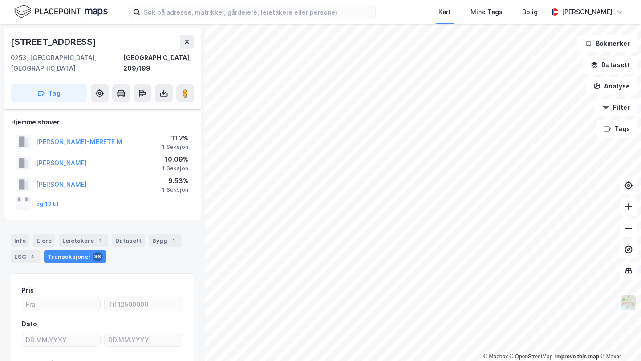
scroll to position [69, 0]
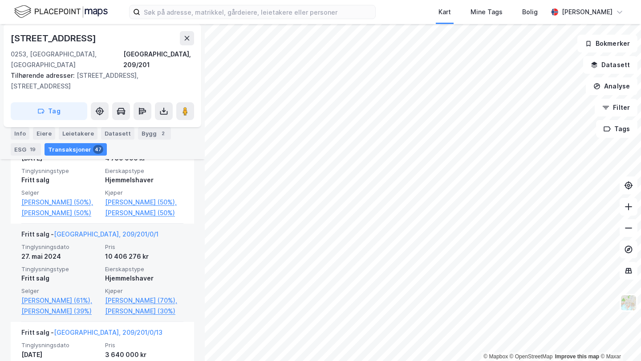
scroll to position [422, 0]
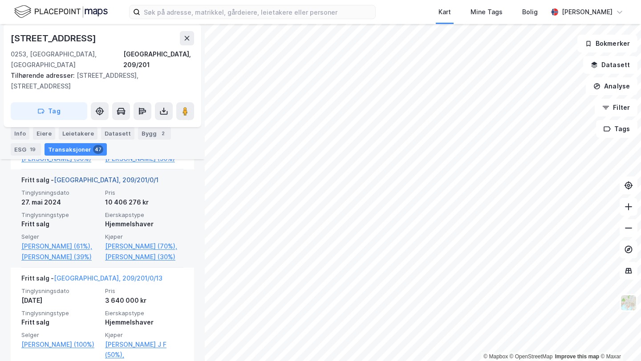
click at [81, 178] on link "[GEOGRAPHIC_DATA], 209/201/0/1" at bounding box center [106, 180] width 105 height 8
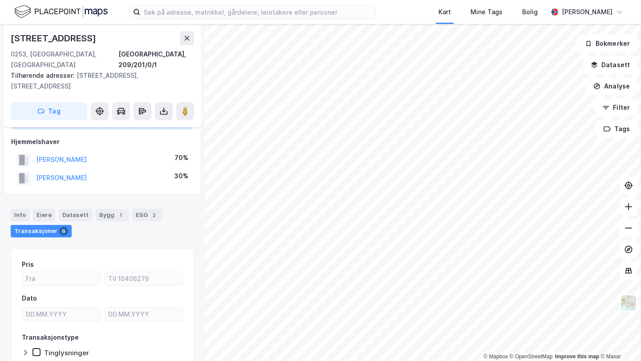
scroll to position [72, 0]
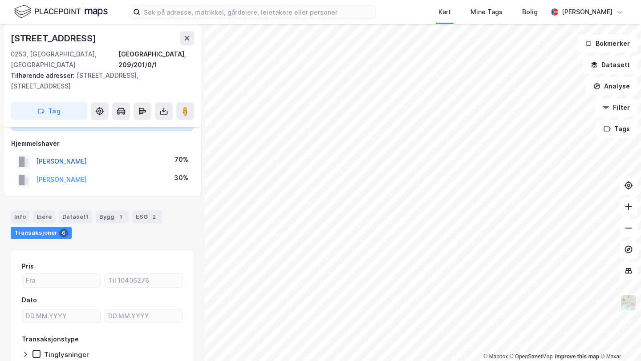
click at [0, 0] on button "[PERSON_NAME]" at bounding box center [0, 0] width 0 height 0
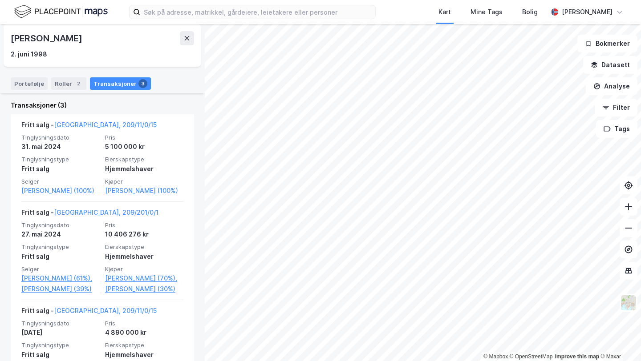
scroll to position [236, 0]
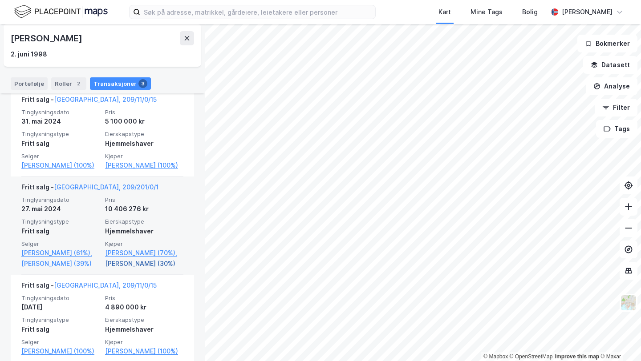
click at [146, 269] on link "[PERSON_NAME] (30%)" at bounding box center [144, 264] width 78 height 11
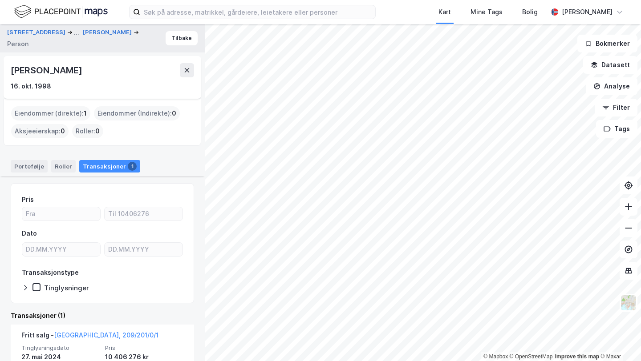
click at [67, 69] on div "[PERSON_NAME]" at bounding box center [47, 70] width 73 height 14
click at [186, 67] on icon at bounding box center [186, 70] width 7 height 7
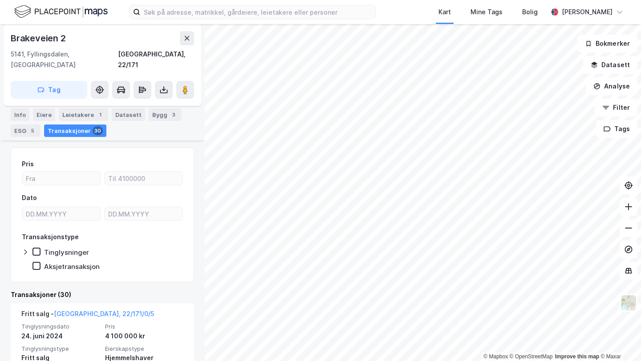
scroll to position [390, 0]
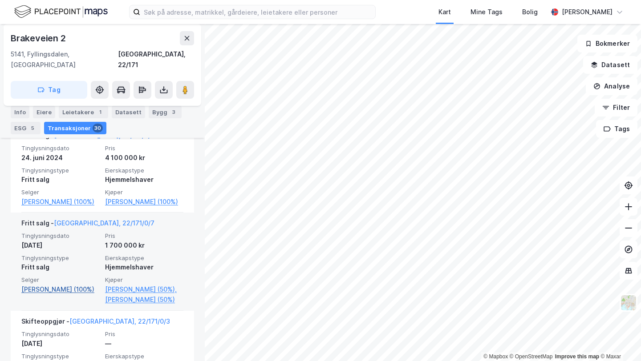
click at [52, 292] on link "[PERSON_NAME] (100%)" at bounding box center [60, 289] width 78 height 11
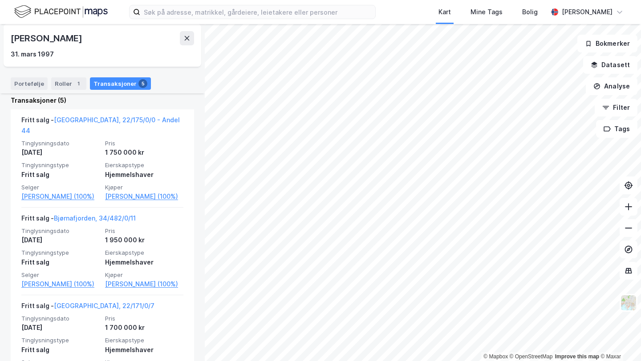
scroll to position [190, 0]
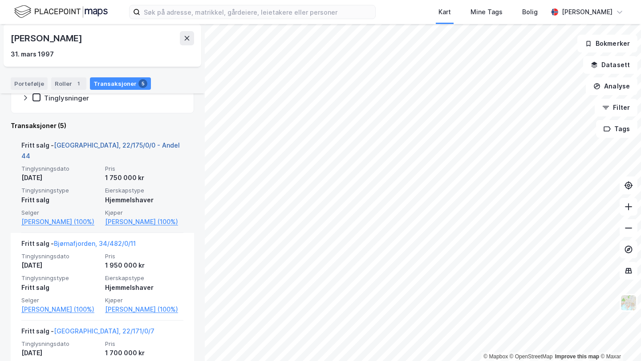
click at [137, 144] on link "[GEOGRAPHIC_DATA], 22/175/0/0 - Andel 44" at bounding box center [100, 151] width 158 height 18
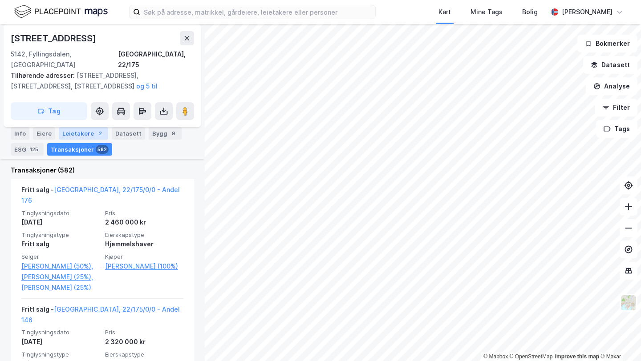
scroll to position [433, 0]
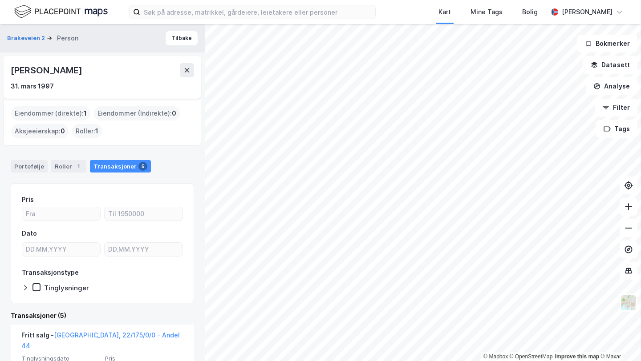
scroll to position [162, 0]
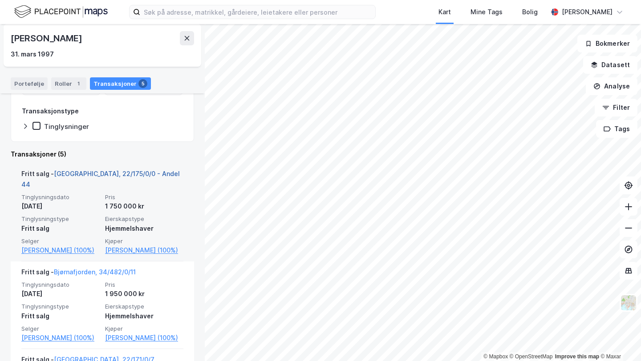
click at [135, 175] on link "[GEOGRAPHIC_DATA], 22/175/0/0 - Andel 44" at bounding box center [100, 179] width 158 height 18
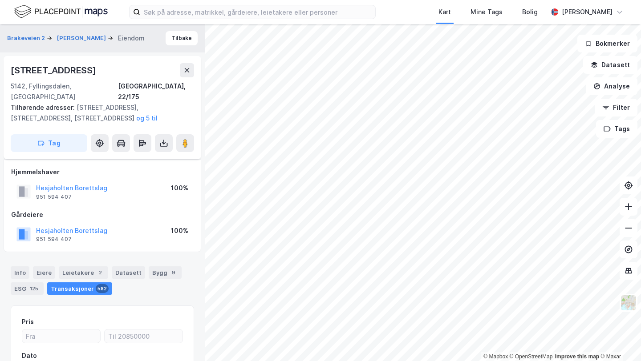
scroll to position [101, 0]
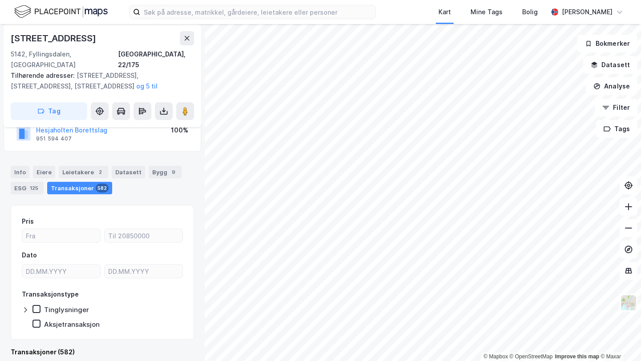
click at [65, 34] on div "[STREET_ADDRESS]" at bounding box center [54, 38] width 87 height 14
copy div "[STREET_ADDRESS]"
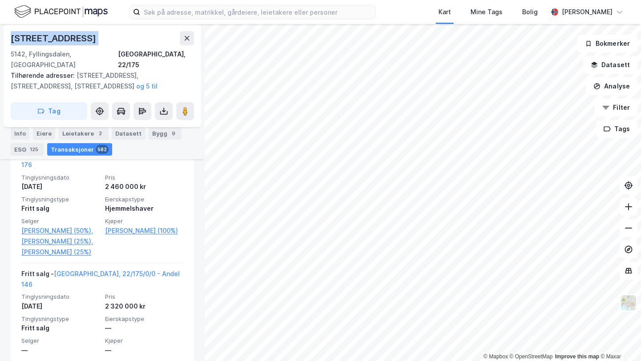
scroll to position [319, 0]
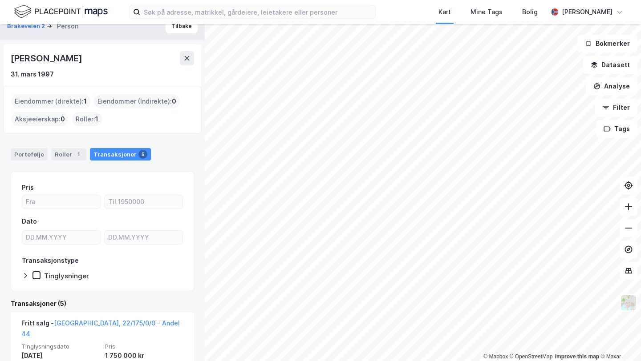
scroll to position [81, 0]
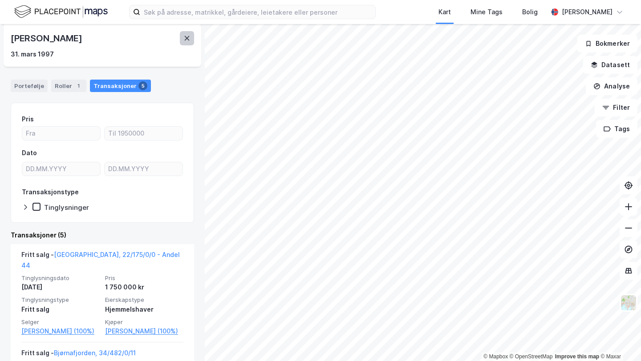
click at [182, 41] on button at bounding box center [187, 38] width 14 height 14
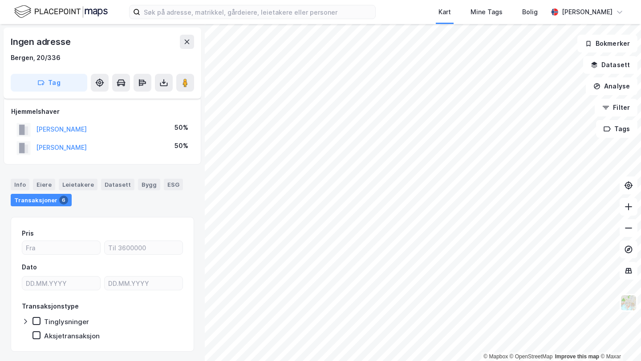
scroll to position [23, 0]
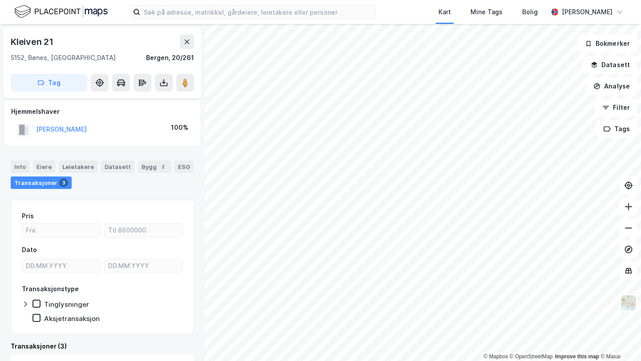
scroll to position [5, 0]
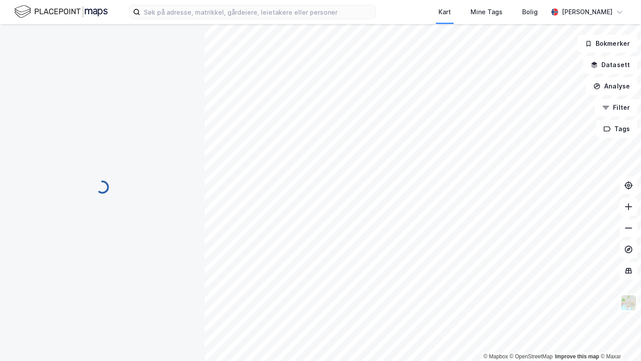
scroll to position [5, 0]
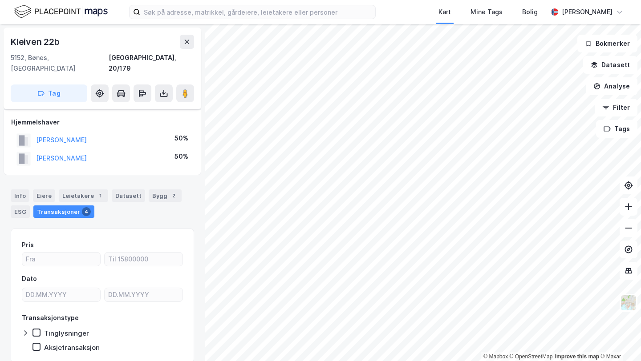
scroll to position [5, 0]
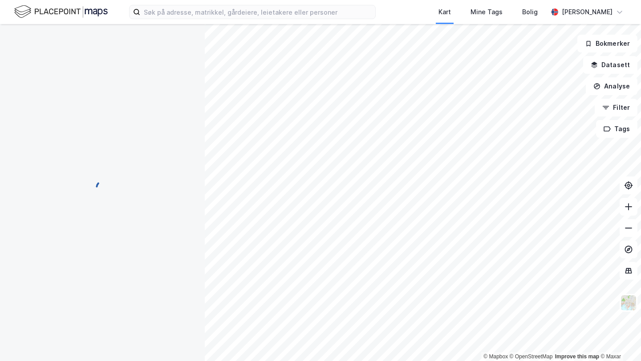
scroll to position [5, 0]
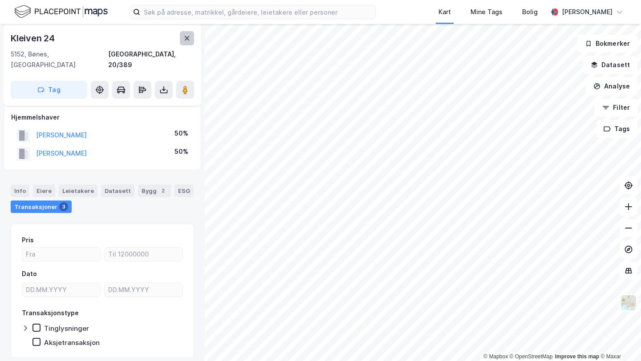
click at [185, 33] on button at bounding box center [187, 38] width 14 height 14
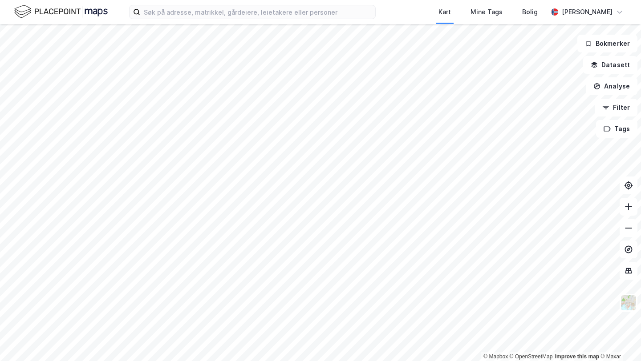
click at [328, 20] on div "Kart Mine Tags Bolig [PERSON_NAME] © Mapbox © OpenStreetMap Improve this map © …" at bounding box center [320, 180] width 641 height 361
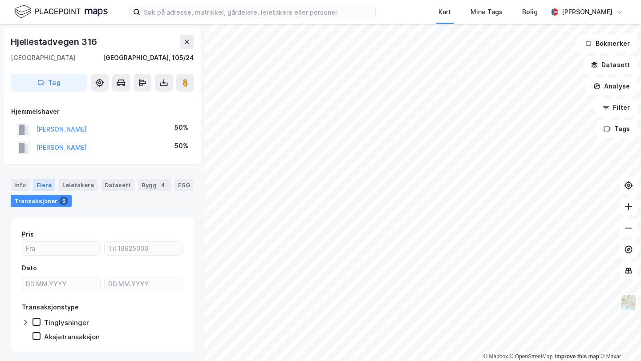
click at [51, 184] on div "Eiere" at bounding box center [44, 185] width 22 height 12
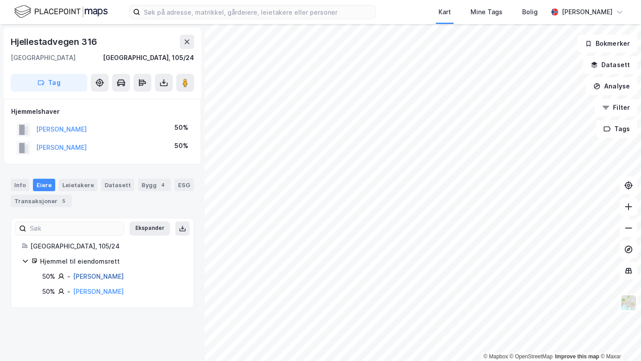
click at [97, 274] on link "[PERSON_NAME]" at bounding box center [98, 277] width 51 height 8
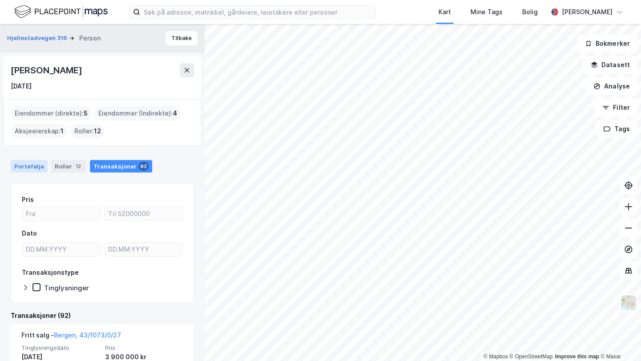
click at [32, 162] on div "Portefølje" at bounding box center [29, 166] width 37 height 12
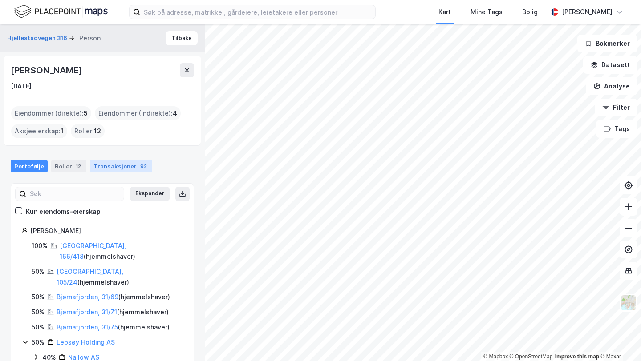
click at [110, 160] on div "Transaksjoner 92" at bounding box center [121, 166] width 62 height 12
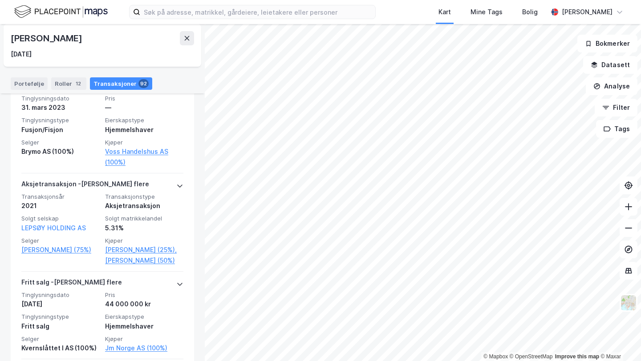
scroll to position [339, 0]
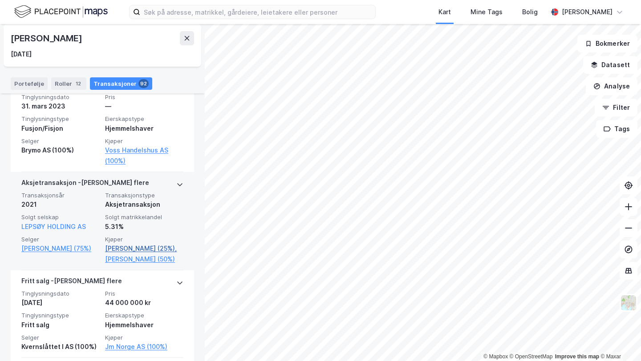
click at [146, 248] on link "[PERSON_NAME] (25%)," at bounding box center [144, 248] width 78 height 11
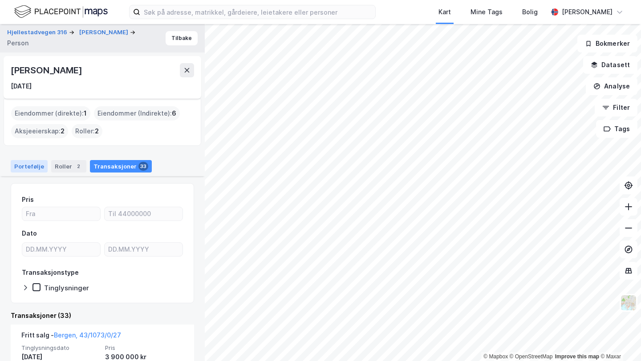
click at [30, 165] on div "Portefølje" at bounding box center [29, 166] width 37 height 12
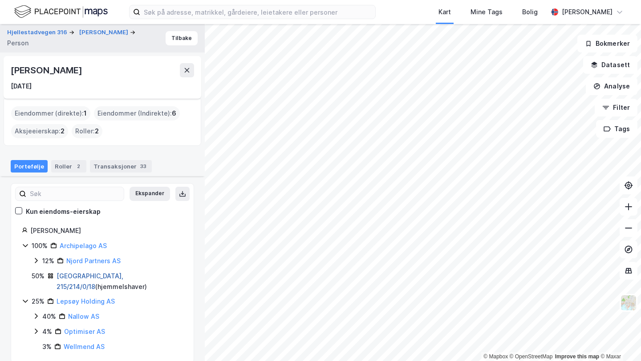
click at [75, 279] on link "[GEOGRAPHIC_DATA], 215/214/0/18" at bounding box center [90, 281] width 67 height 18
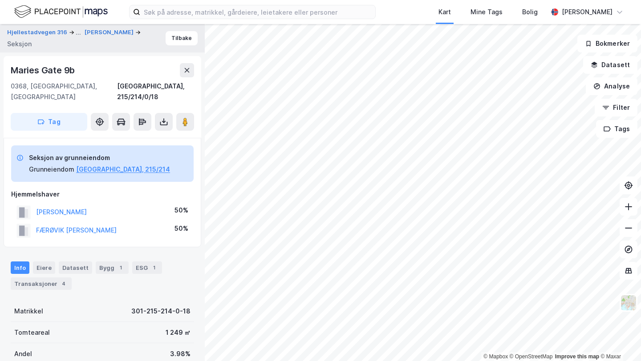
scroll to position [3, 0]
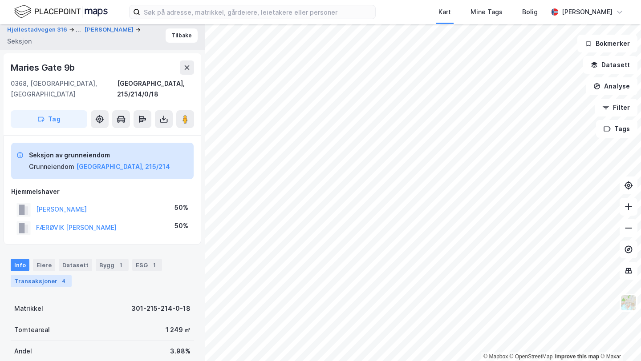
click at [59, 275] on div "Transaksjoner 4" at bounding box center [41, 281] width 61 height 12
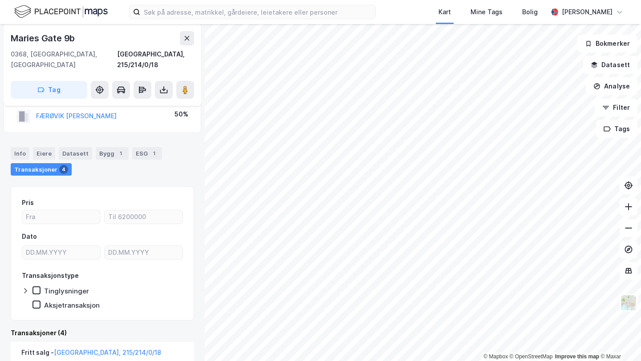
scroll to position [53, 0]
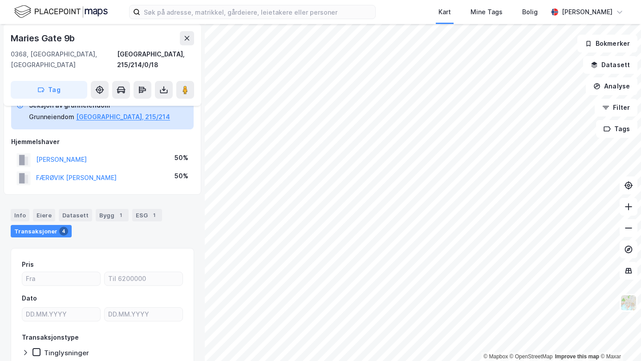
click at [102, 173] on div "FÆRØVIK [PERSON_NAME]" at bounding box center [76, 178] width 81 height 11
click at [0, 0] on button "FÆRØVIK [PERSON_NAME]" at bounding box center [0, 0] width 0 height 0
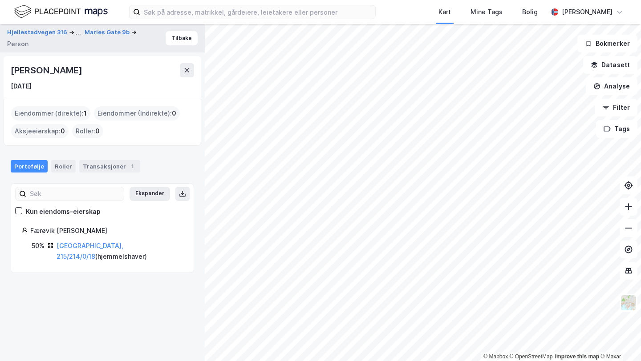
click at [67, 73] on div "[PERSON_NAME]" at bounding box center [47, 70] width 73 height 14
click at [183, 69] on icon at bounding box center [186, 70] width 7 height 7
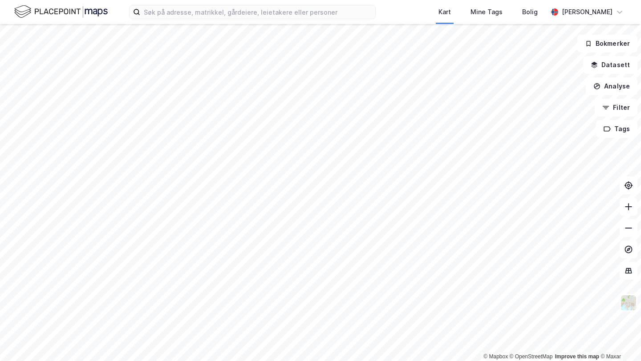
click at [170, 0] on html "Kart Mine Tags Bolig [PERSON_NAME] © Mapbox © OpenStreetMap Improve this map © …" at bounding box center [320, 180] width 641 height 361
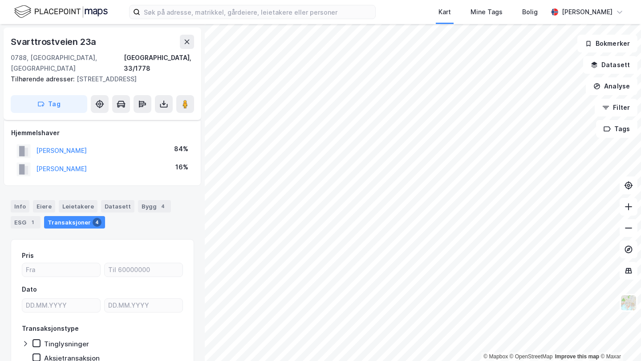
scroll to position [34, 0]
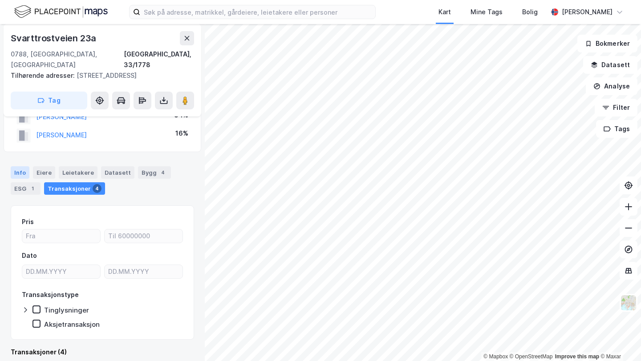
click at [16, 166] on div "Info" at bounding box center [20, 172] width 19 height 12
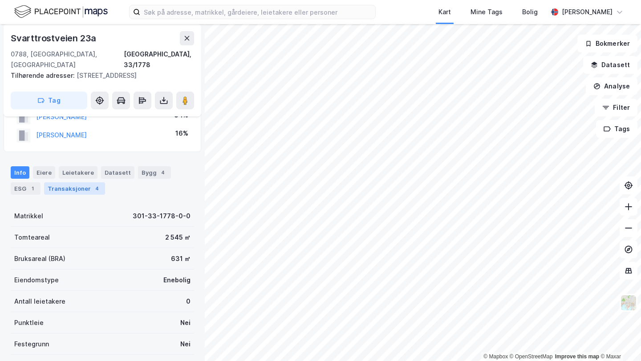
click at [76, 182] on div "Transaksjoner 4" at bounding box center [74, 188] width 61 height 12
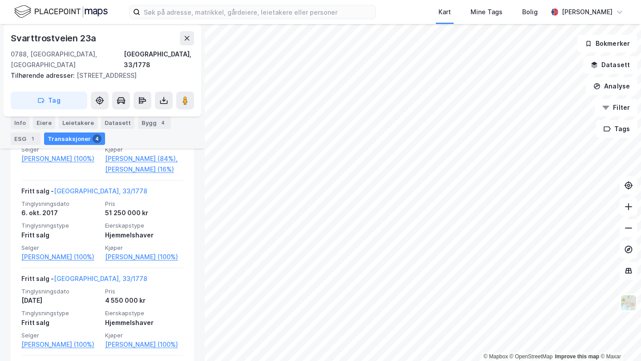
scroll to position [300, 0]
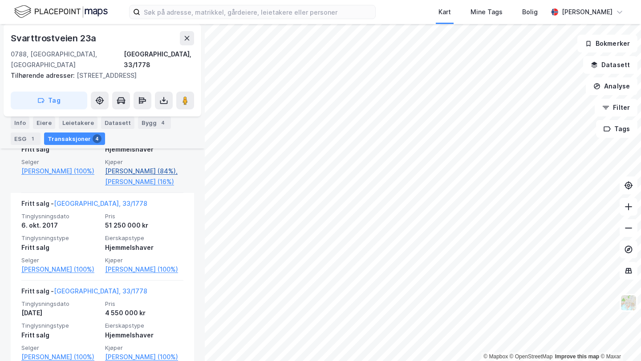
click at [132, 166] on link "[PERSON_NAME] (84%)," at bounding box center [144, 171] width 78 height 11
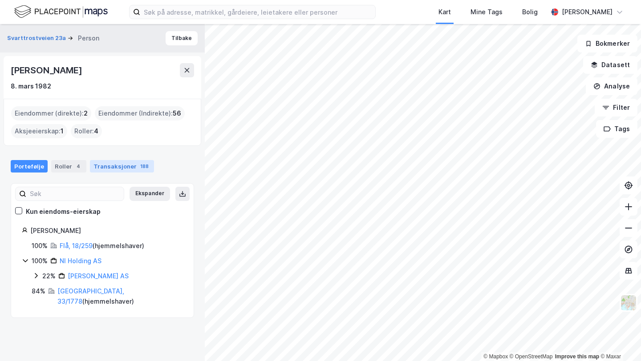
click at [118, 165] on div "Transaksjoner 188" at bounding box center [122, 166] width 64 height 12
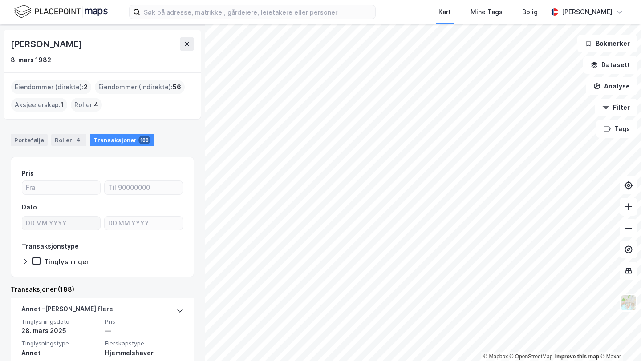
scroll to position [27, 0]
click at [69, 135] on div "Roller 4" at bounding box center [68, 139] width 35 height 12
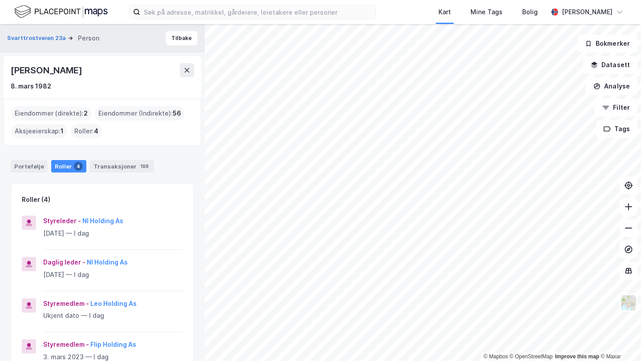
scroll to position [183, 0]
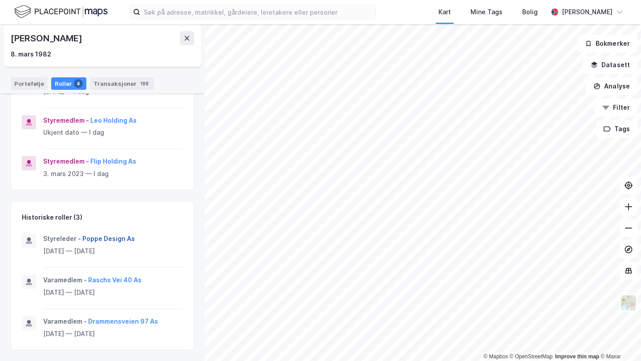
click at [0, 0] on button "Poppe Design As" at bounding box center [0, 0] width 0 height 0
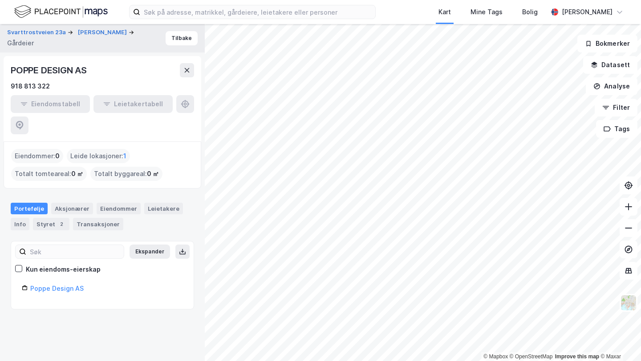
click at [69, 64] on div "POPPE DESIGN AS" at bounding box center [50, 70] width 78 height 14
click at [51, 218] on div "Styret 2" at bounding box center [51, 224] width 36 height 12
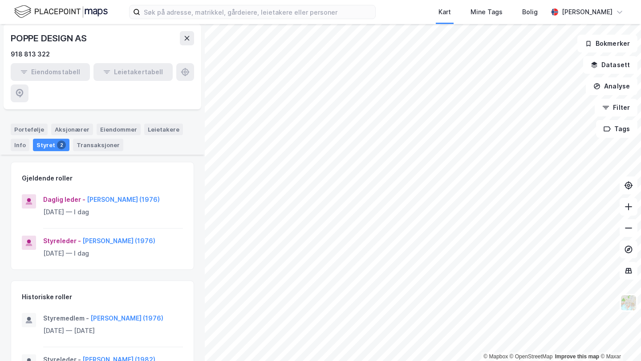
scroll to position [93, 0]
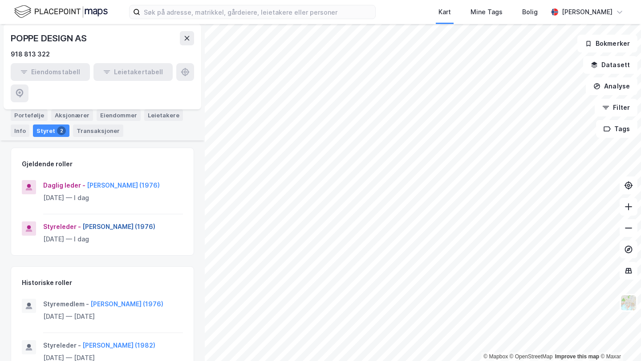
click at [0, 0] on button "[PERSON_NAME] (1976)" at bounding box center [0, 0] width 0 height 0
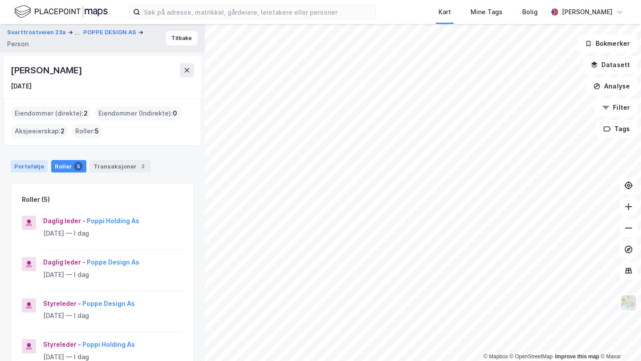
click at [43, 164] on div "Portefølje" at bounding box center [29, 166] width 37 height 12
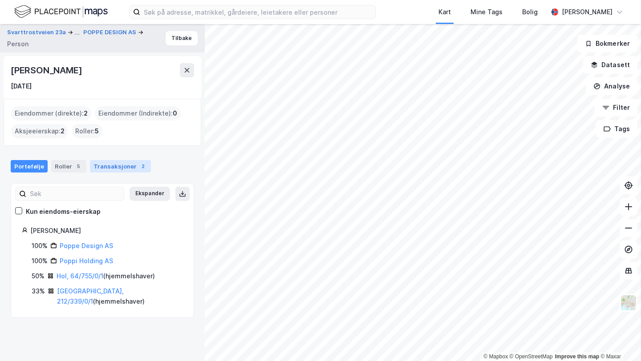
click at [118, 169] on div "Transaksjoner 2" at bounding box center [120, 166] width 61 height 12
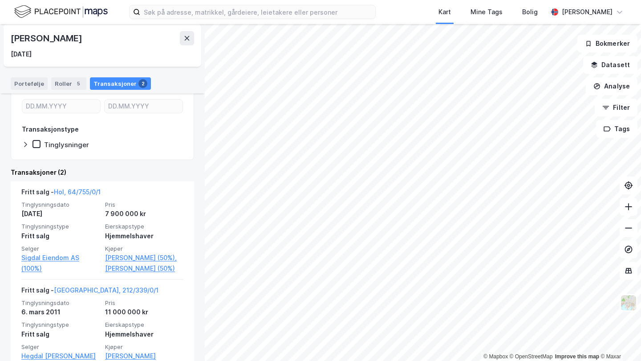
scroll to position [213, 0]
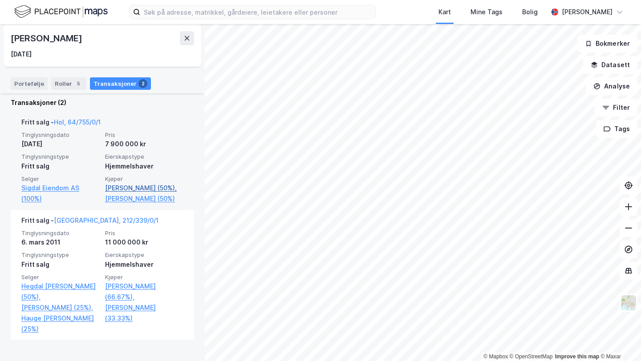
click at [142, 191] on link "[PERSON_NAME] (50%)," at bounding box center [144, 188] width 78 height 11
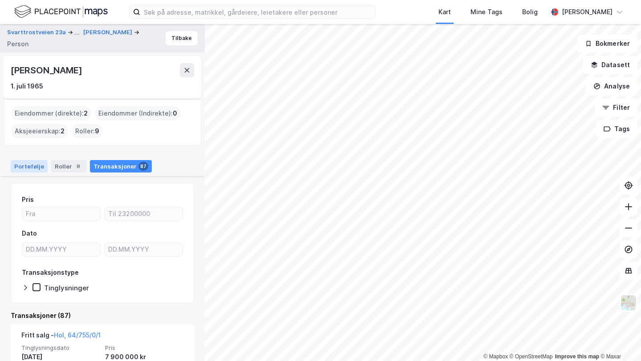
click at [30, 161] on div "Portefølje" at bounding box center [29, 166] width 37 height 12
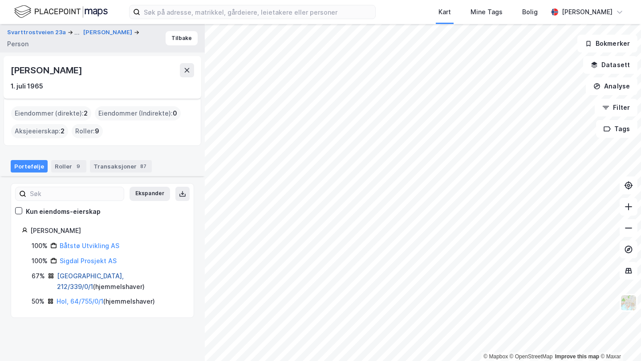
click at [80, 277] on link "[GEOGRAPHIC_DATA], 212/339/0/1" at bounding box center [90, 281] width 67 height 18
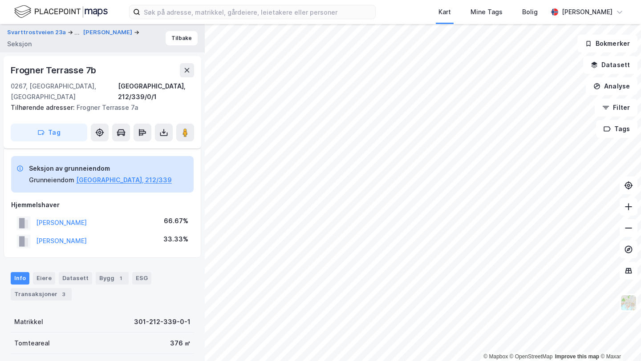
scroll to position [150, 0]
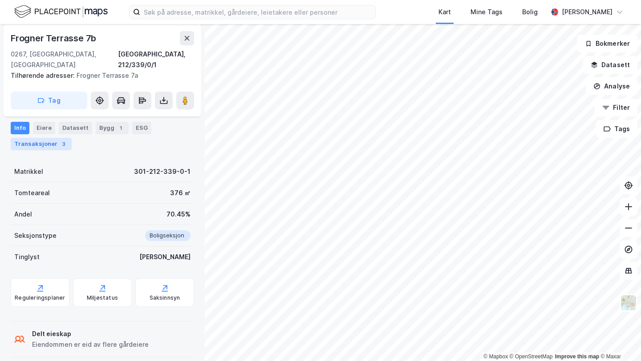
click at [42, 145] on div "Transaksjoner 3" at bounding box center [41, 144] width 61 height 12
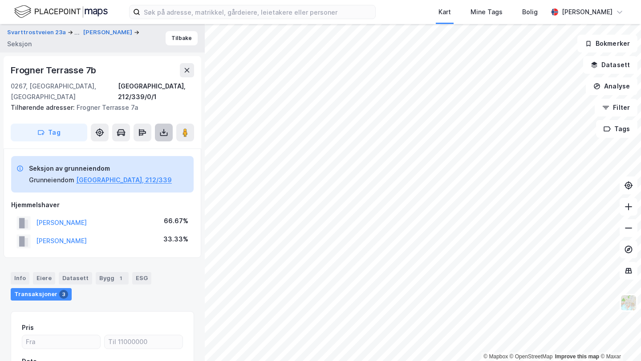
click at [166, 124] on button at bounding box center [164, 133] width 18 height 18
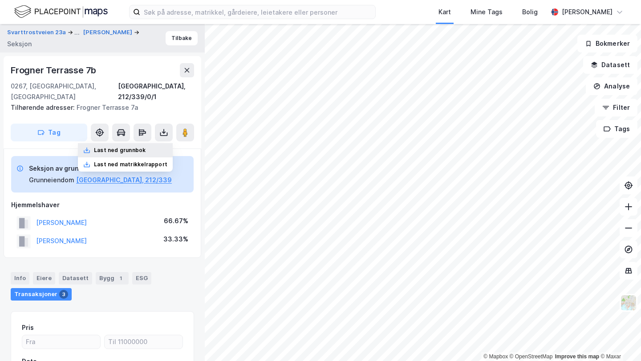
click at [149, 143] on div "Last ned grunnbok" at bounding box center [125, 150] width 95 height 14
click at [6, 81] on div "[STREET_ADDRESS], 212/339/0/1 Tilhørende adresser: [STREET_ADDRESS] Tag Last ne…" at bounding box center [103, 102] width 198 height 93
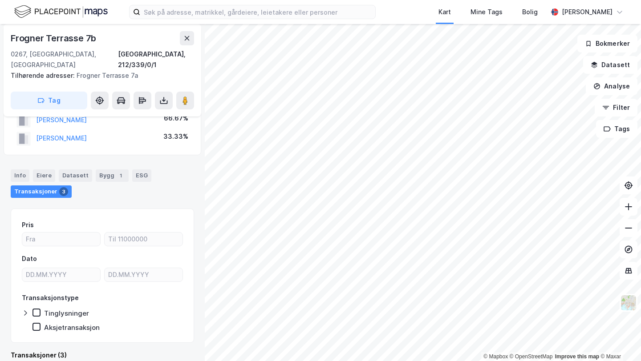
scroll to position [102, 0]
click at [0, 0] on button "[PERSON_NAME]" at bounding box center [0, 0] width 0 height 0
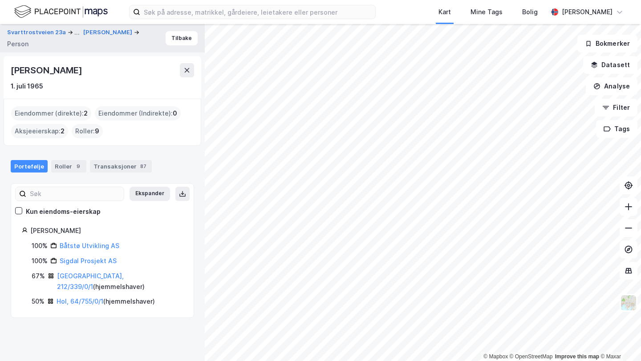
click at [63, 157] on div "Portefølje Roller 9 Transaksjoner 87" at bounding box center [102, 163] width 205 height 27
click at [63, 164] on div "Roller 9" at bounding box center [68, 166] width 35 height 12
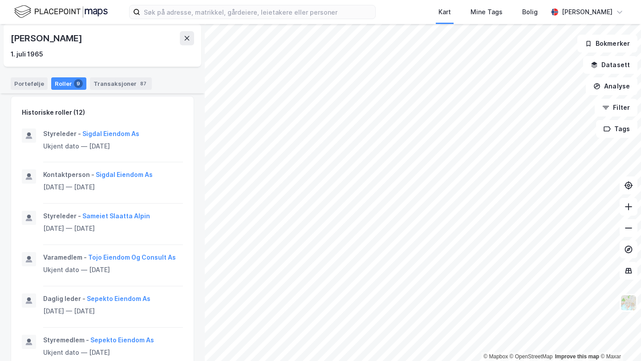
scroll to position [498, 0]
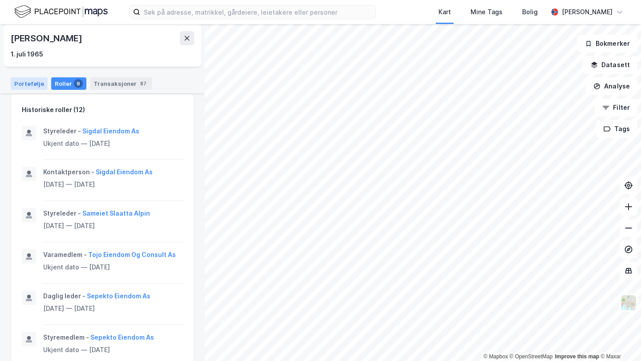
click at [38, 87] on div "Portefølje" at bounding box center [29, 83] width 37 height 12
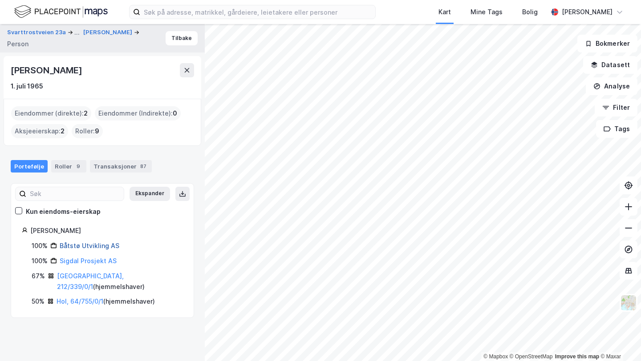
click at [90, 248] on link "Båtstø Utvikling AS" at bounding box center [90, 246] width 60 height 8
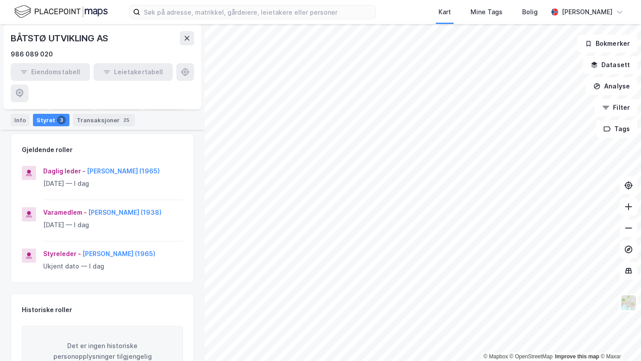
scroll to position [124, 0]
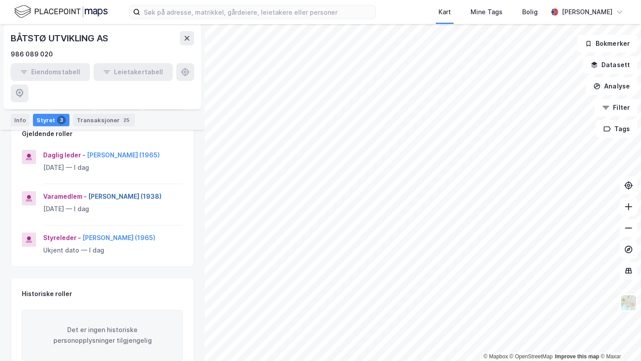
click at [0, 0] on button "[PERSON_NAME] (1938)" at bounding box center [0, 0] width 0 height 0
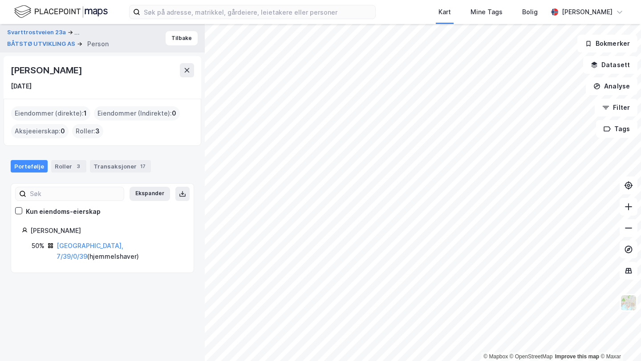
click at [44, 70] on div "[PERSON_NAME]" at bounding box center [47, 70] width 73 height 14
click at [51, 170] on div "Roller 3" at bounding box center [68, 166] width 35 height 12
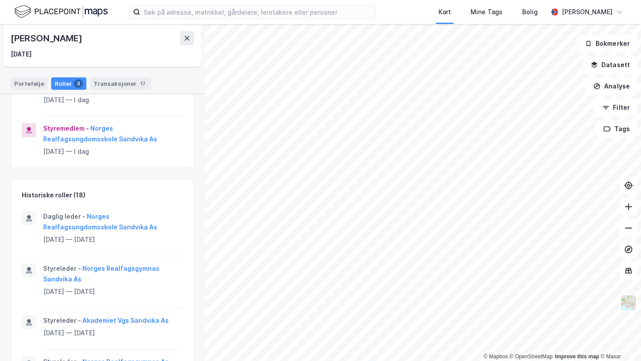
scroll to position [188, 0]
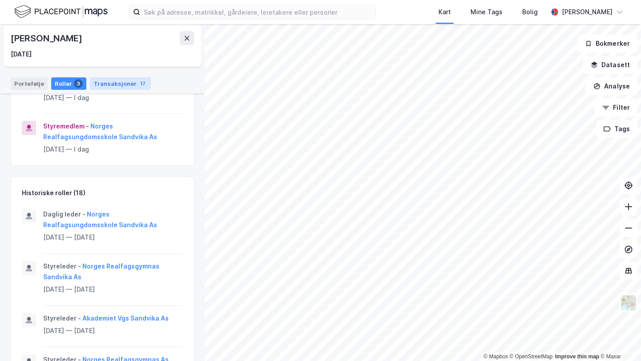
click at [138, 84] on div "17" at bounding box center [142, 83] width 9 height 9
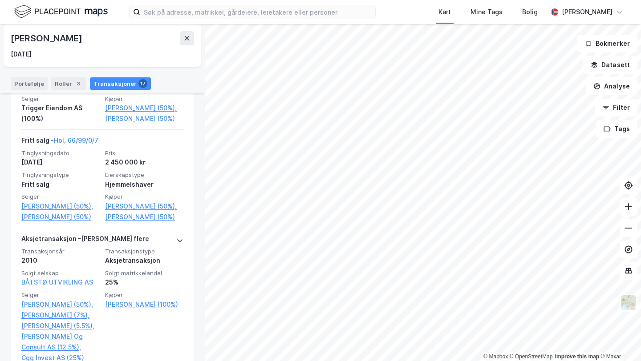
scroll to position [496, 0]
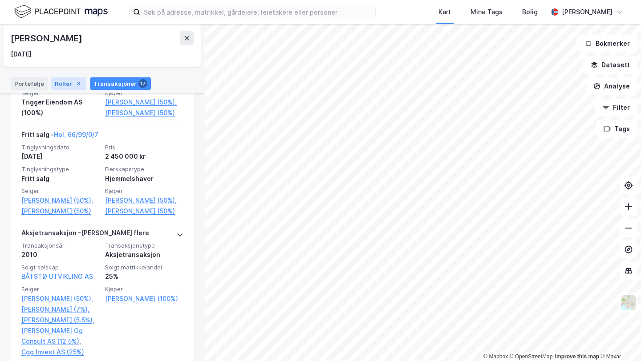
click at [74, 82] on div "3" at bounding box center [78, 83] width 9 height 9
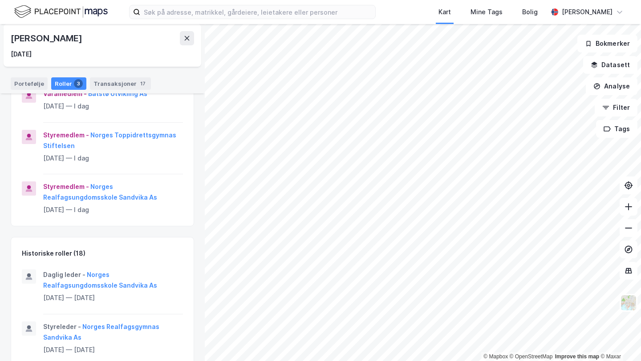
scroll to position [81, 0]
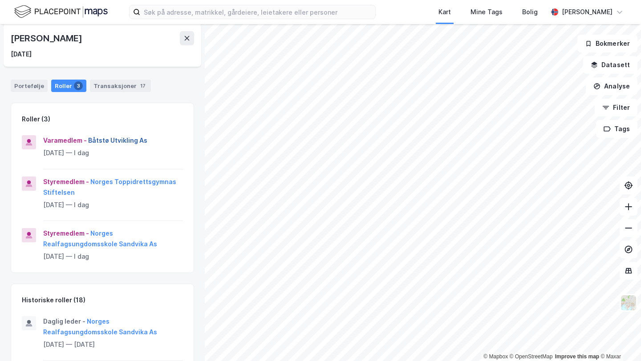
click at [0, 0] on button "Båtstø Utvikling As" at bounding box center [0, 0] width 0 height 0
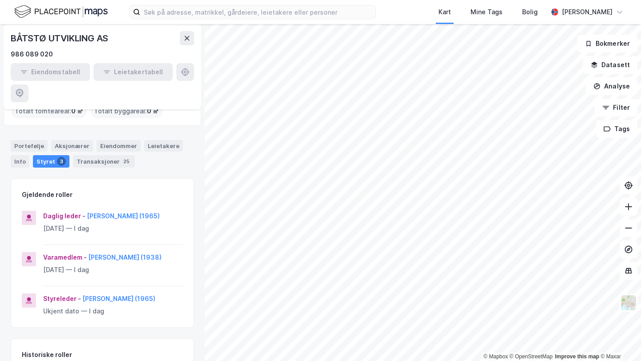
scroll to position [73, 0]
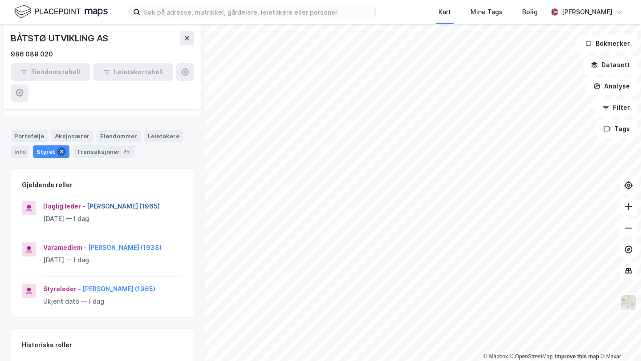
click at [0, 0] on button "[PERSON_NAME] (1965)" at bounding box center [0, 0] width 0 height 0
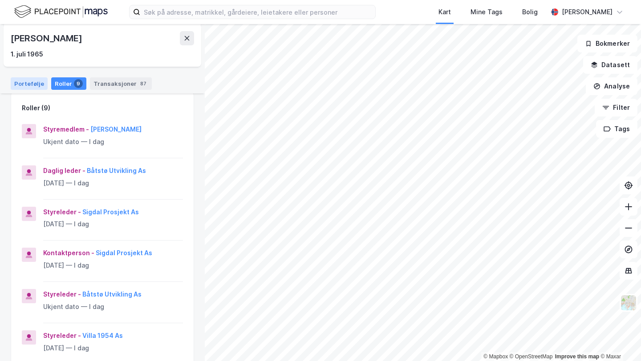
scroll to position [93, 0]
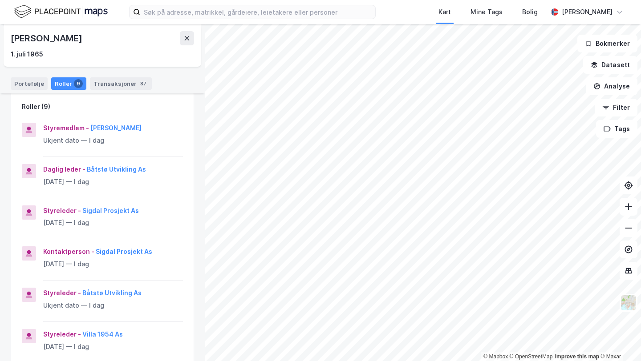
click at [39, 92] on div "Portefølje Roller 9 Transaksjoner 87" at bounding box center [102, 80] width 205 height 27
click at [34, 90] on div "Portefølje Roller 9 Transaksjoner 87" at bounding box center [102, 80] width 205 height 27
click at [30, 83] on div "Portefølje" at bounding box center [29, 83] width 37 height 12
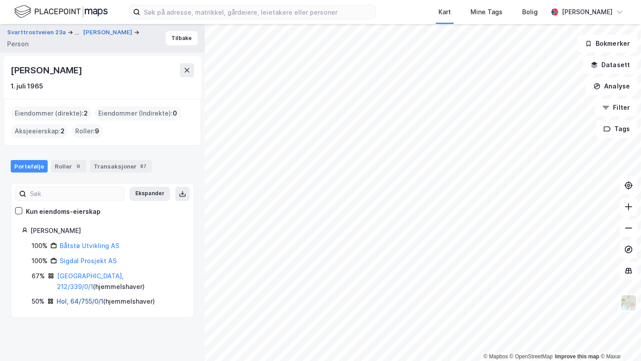
click at [88, 298] on link "Hol, 64/755/0/1" at bounding box center [80, 302] width 47 height 8
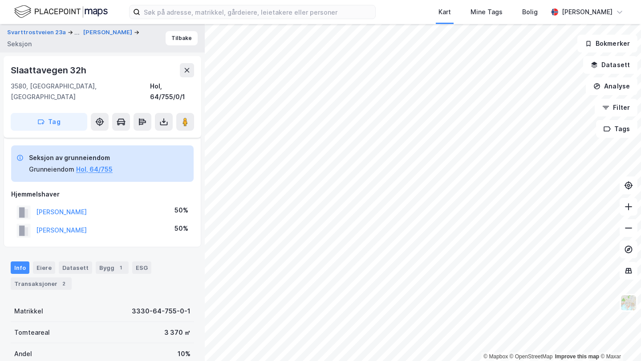
scroll to position [102, 0]
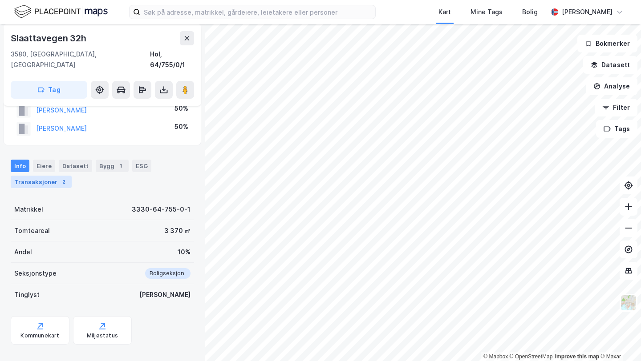
click at [49, 176] on div "Transaksjoner 2" at bounding box center [41, 182] width 61 height 12
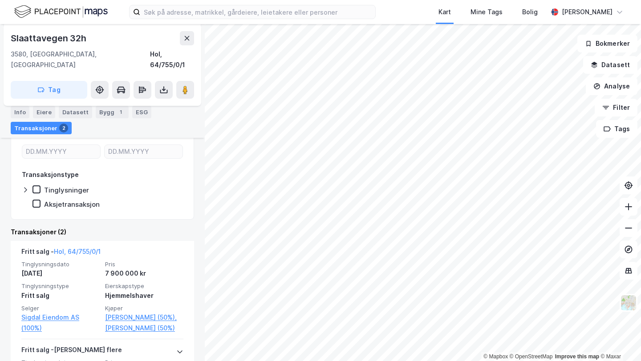
scroll to position [302, 0]
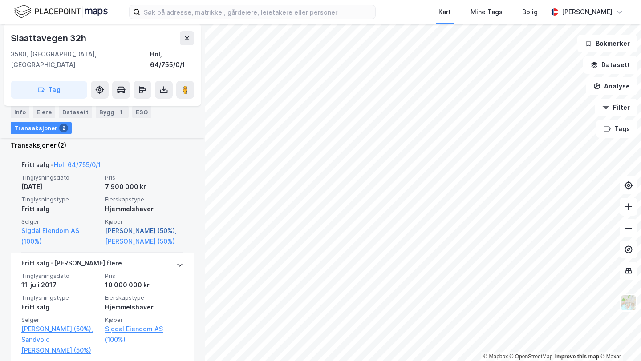
click at [150, 226] on link "[PERSON_NAME] (50%)," at bounding box center [144, 231] width 78 height 11
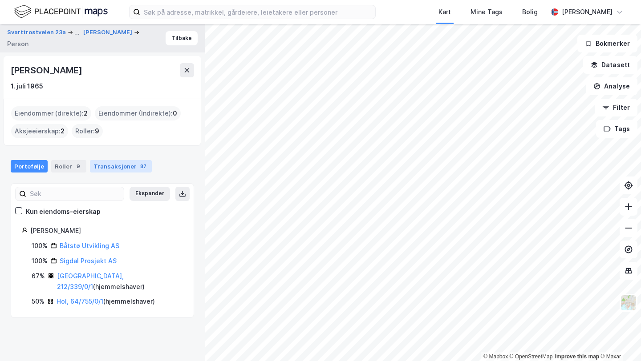
click at [124, 165] on div "Transaksjoner 87" at bounding box center [121, 166] width 62 height 12
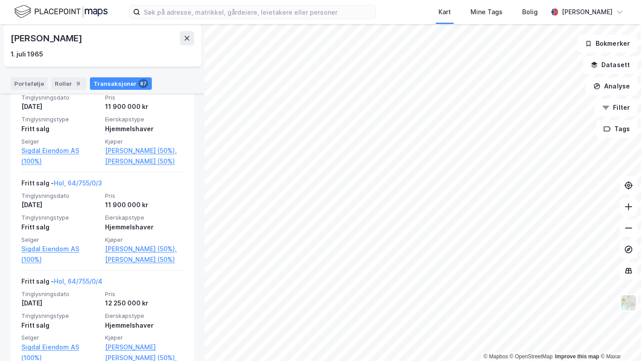
scroll to position [358, 0]
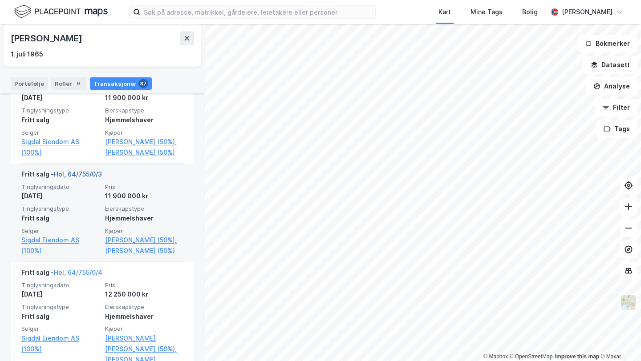
click at [95, 178] on link "Hol, 64/755/0/3" at bounding box center [78, 174] width 48 height 8
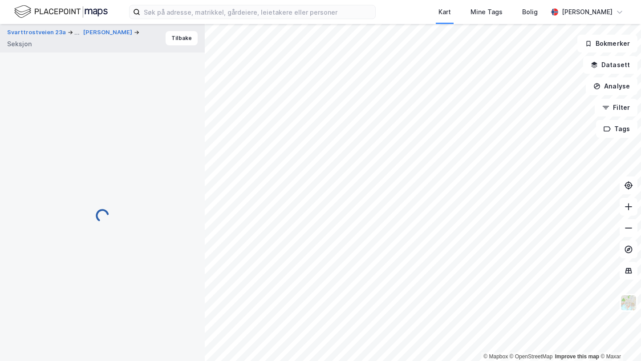
scroll to position [95, 0]
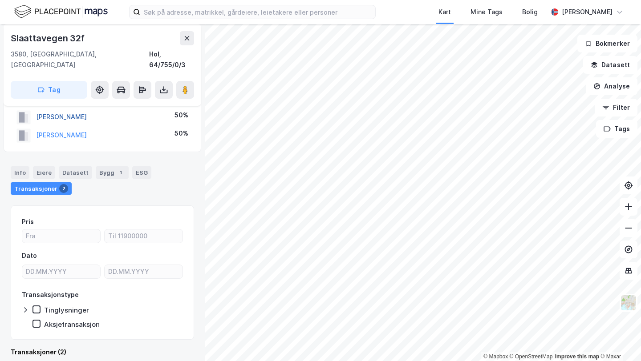
click at [0, 0] on button "[PERSON_NAME]" at bounding box center [0, 0] width 0 height 0
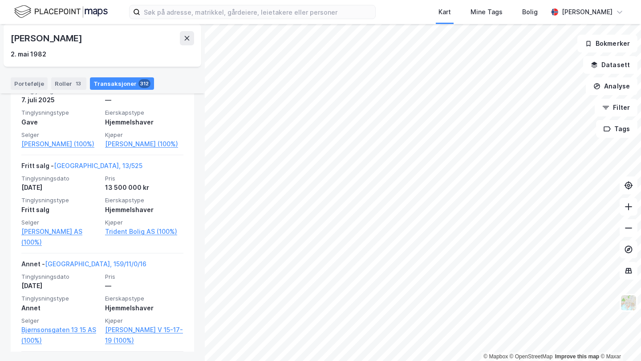
scroll to position [259, 0]
click at [28, 85] on div "Portefølje" at bounding box center [29, 83] width 37 height 12
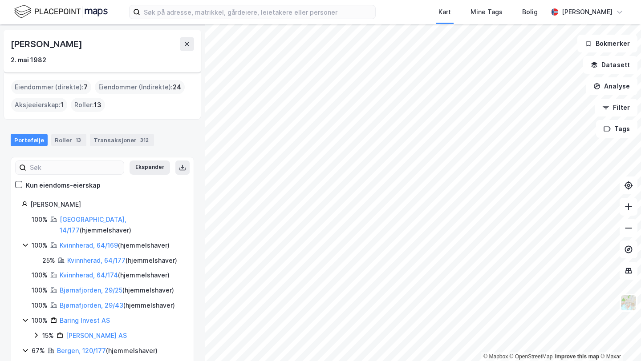
scroll to position [37, 0]
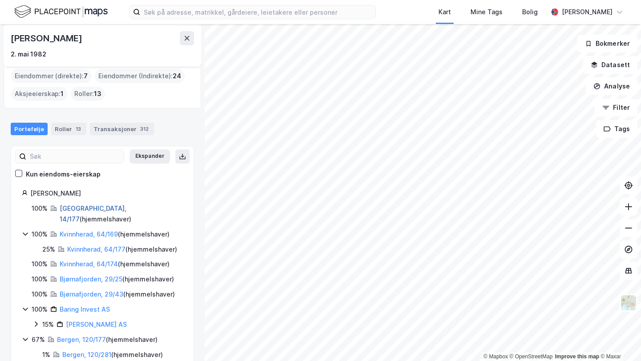
click at [78, 207] on link "[GEOGRAPHIC_DATA], 14/177" at bounding box center [93, 214] width 67 height 18
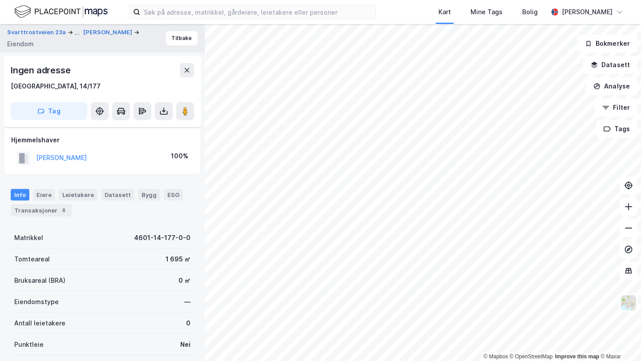
scroll to position [95, 0]
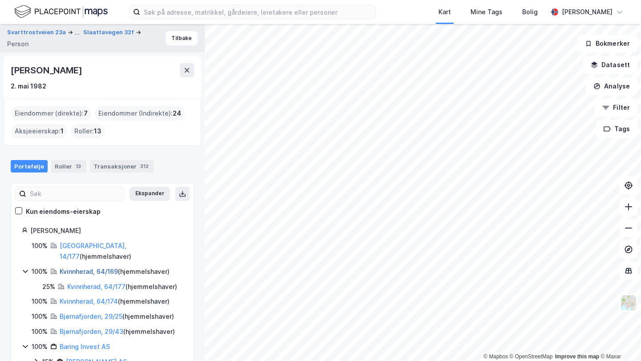
click at [88, 268] on link "Kvinnherad, 64/169" at bounding box center [89, 272] width 58 height 8
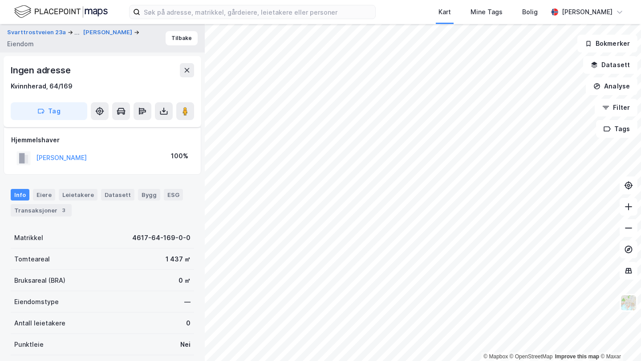
scroll to position [95, 0]
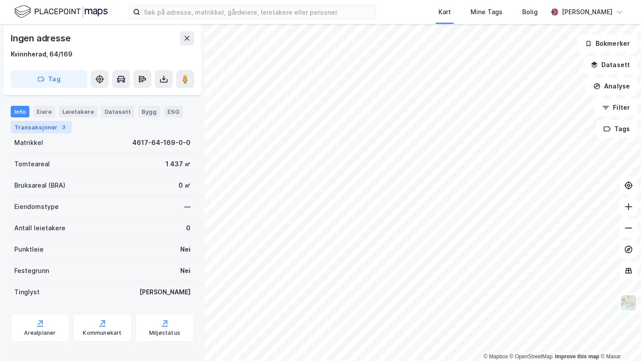
click at [44, 129] on div "Transaksjoner 3" at bounding box center [41, 127] width 61 height 12
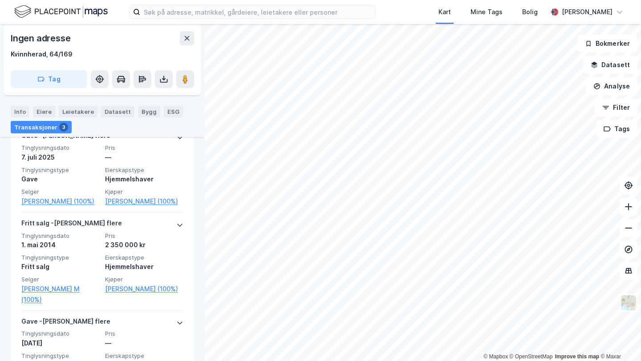
scroll to position [260, 0]
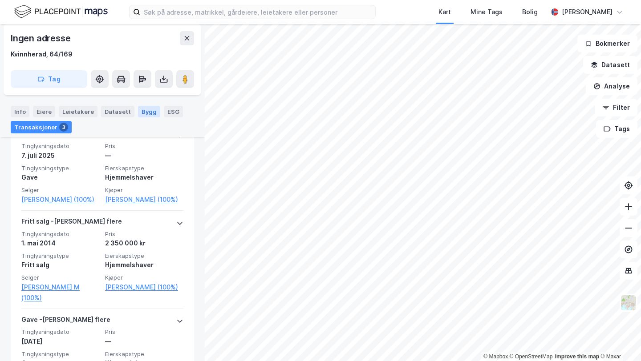
click at [138, 117] on div "Bygg" at bounding box center [149, 112] width 22 height 12
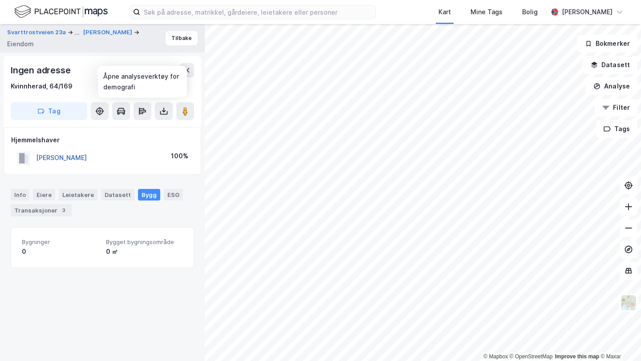
click at [0, 0] on button "[PERSON_NAME]" at bounding box center [0, 0] width 0 height 0
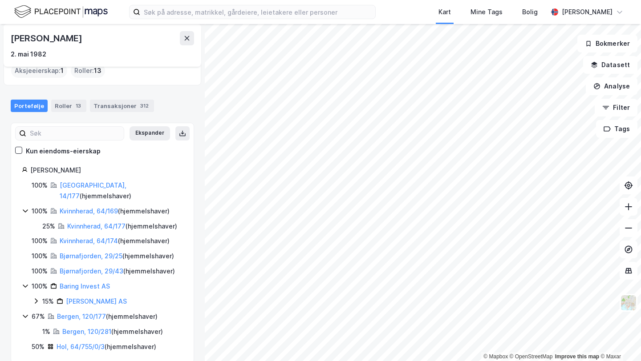
scroll to position [62, 0]
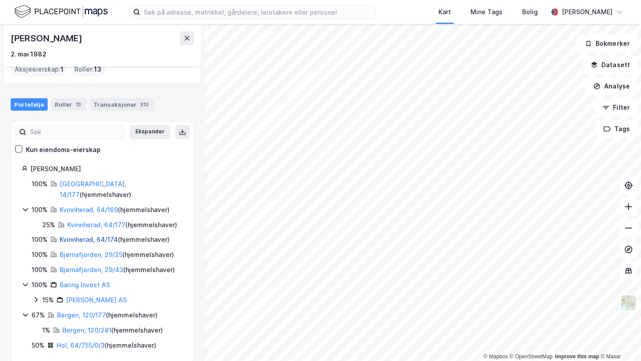
click at [87, 236] on link "Kvinnherad, 64/174" at bounding box center [89, 240] width 58 height 8
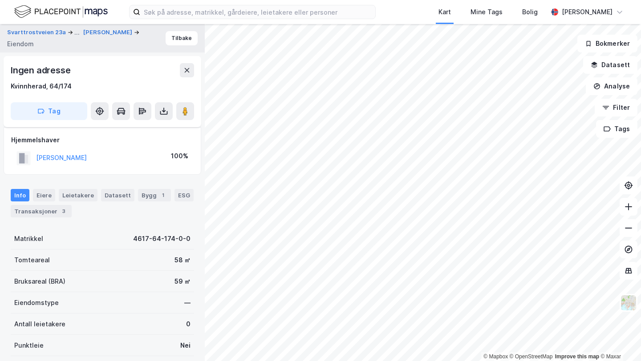
scroll to position [106, 0]
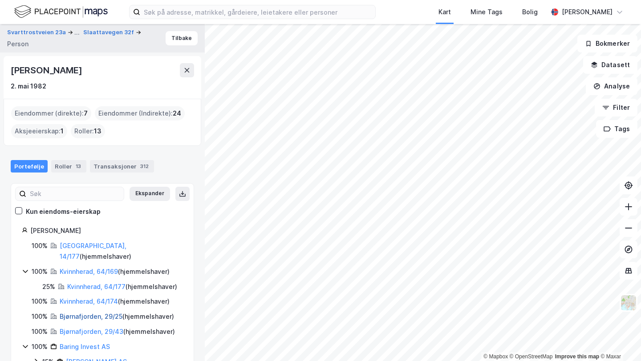
click at [82, 313] on link "Bjørnafjorden, 29/25" at bounding box center [91, 317] width 63 height 8
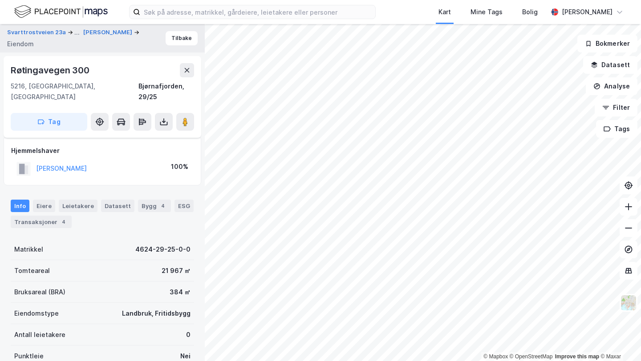
scroll to position [106, 0]
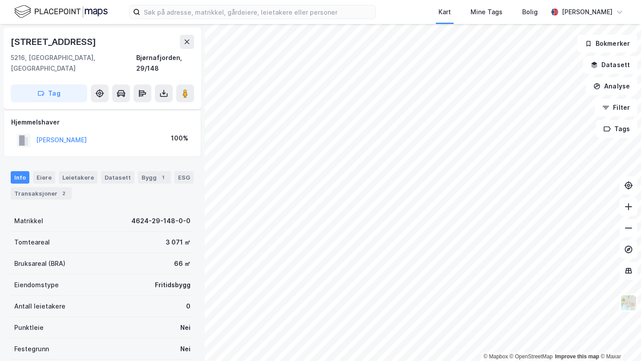
scroll to position [19, 0]
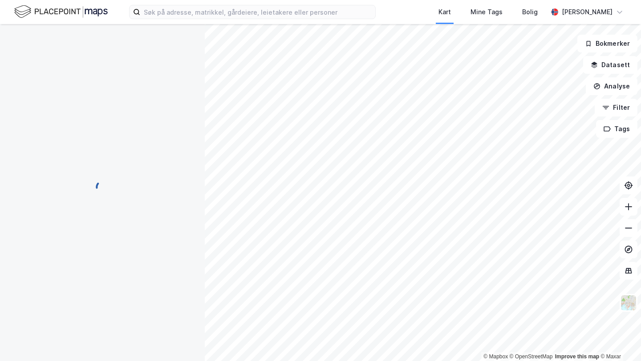
scroll to position [19, 0]
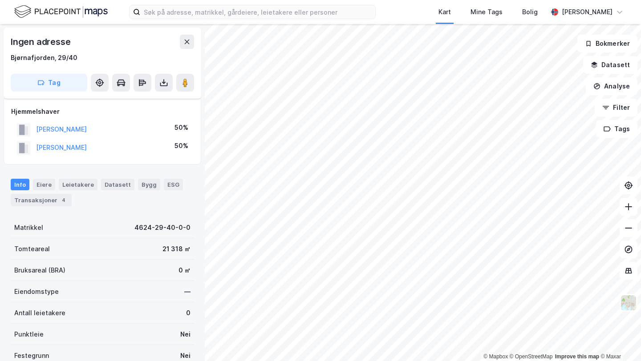
scroll to position [19, 0]
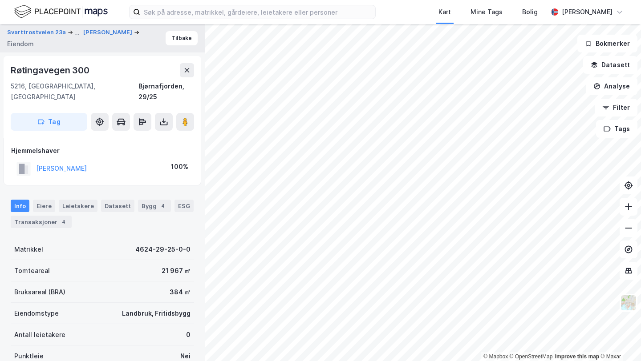
scroll to position [10, 0]
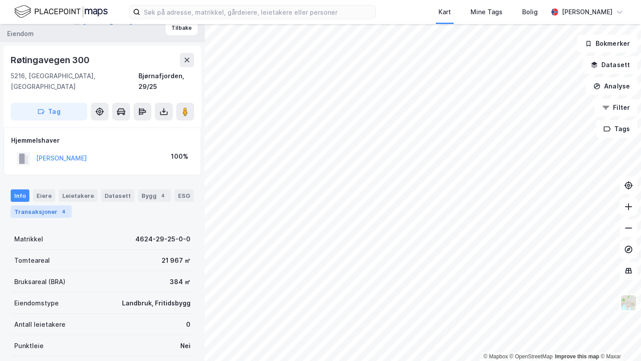
click at [40, 206] on div "Transaksjoner 4" at bounding box center [41, 212] width 61 height 12
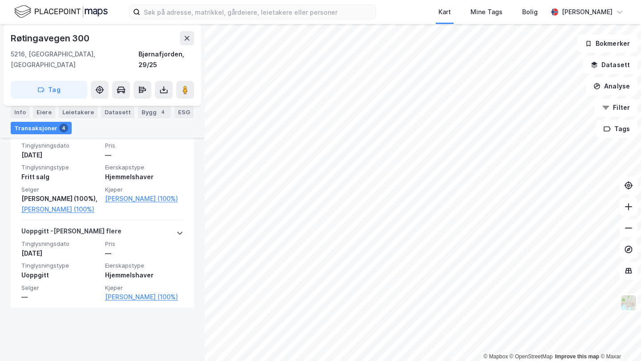
scroll to position [312, 0]
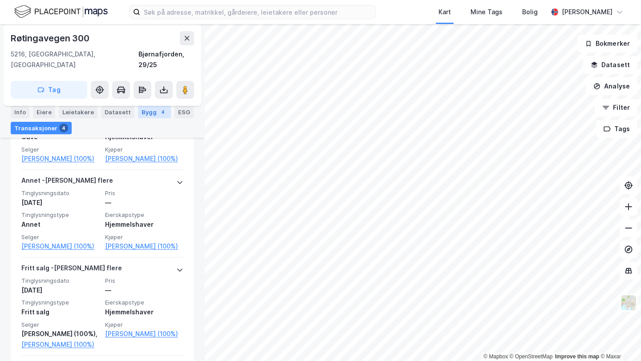
click at [158, 110] on div "4" at bounding box center [162, 112] width 9 height 9
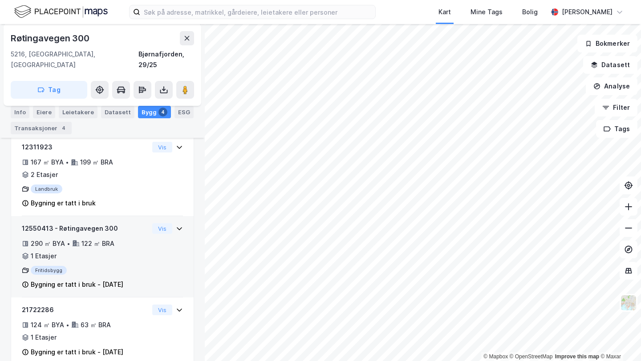
scroll to position [153, 0]
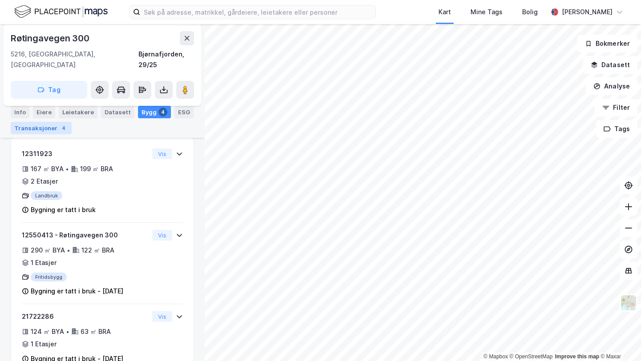
click at [34, 128] on div "Transaksjoner 4" at bounding box center [41, 128] width 61 height 12
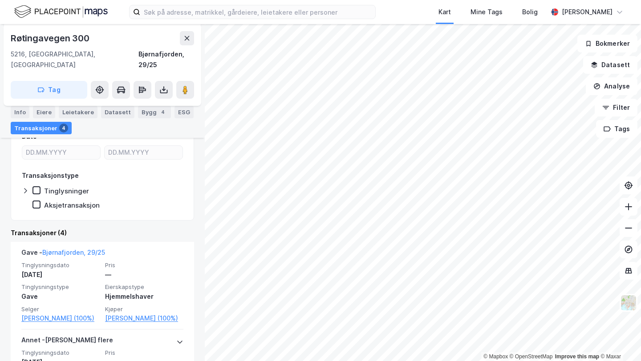
scroll to position [153, 0]
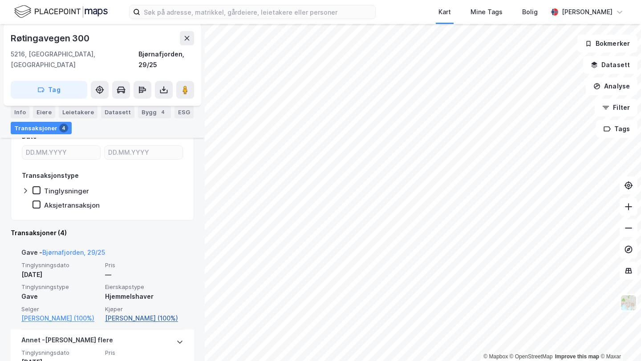
click at [153, 313] on link "[PERSON_NAME] (100%)" at bounding box center [144, 318] width 78 height 11
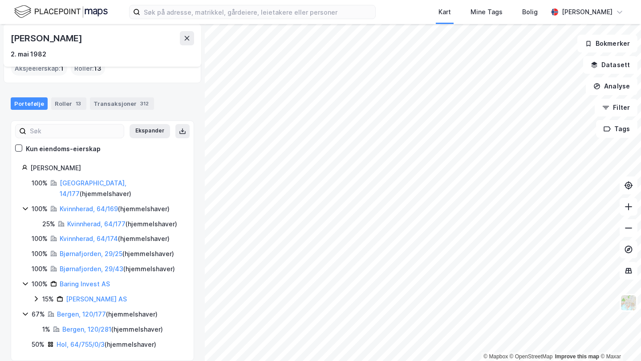
click at [71, 309] on div "Bergen, 120/177 ( hjemmelshaver )" at bounding box center [107, 314] width 101 height 11
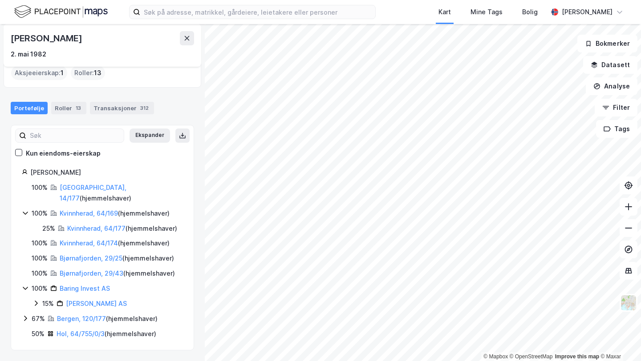
scroll to position [48, 0]
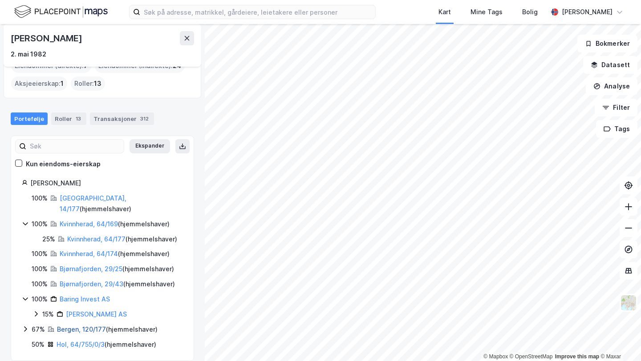
click at [78, 326] on link "Bergen, 120/177" at bounding box center [81, 330] width 49 height 8
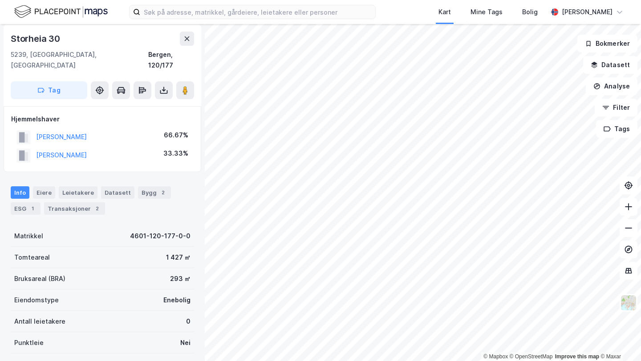
scroll to position [29, 0]
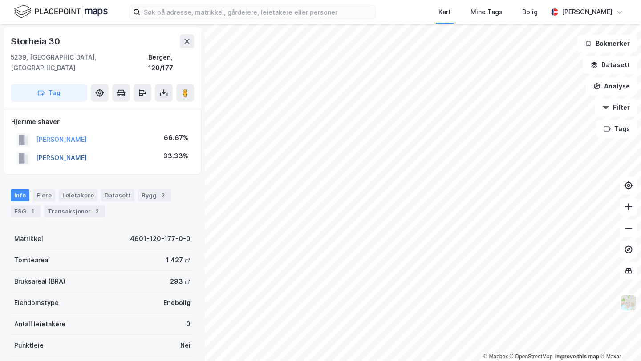
click at [0, 0] on button "[PERSON_NAME]" at bounding box center [0, 0] width 0 height 0
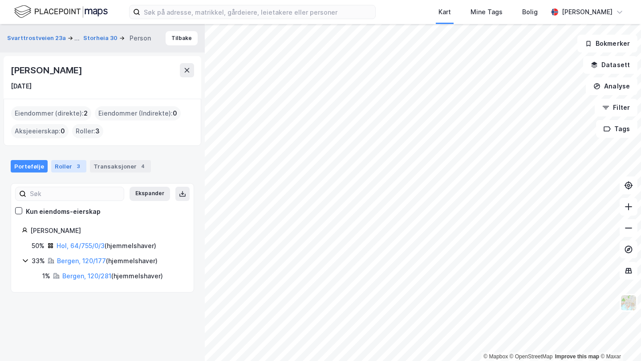
click at [66, 168] on div "Roller 3" at bounding box center [68, 166] width 35 height 12
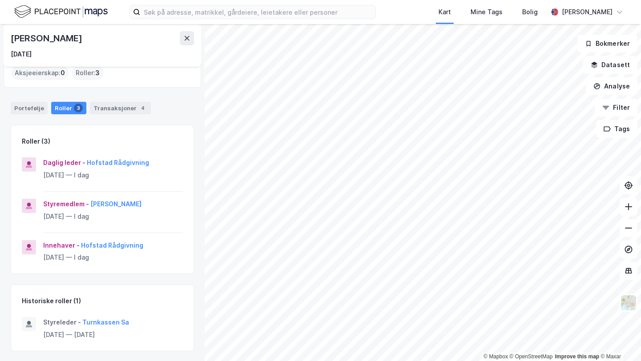
scroll to position [59, 0]
click at [118, 105] on div "Transaksjoner 4" at bounding box center [120, 107] width 61 height 12
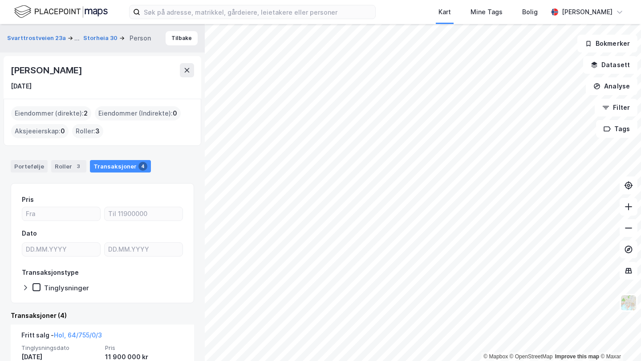
click at [30, 67] on div "[PERSON_NAME]" at bounding box center [47, 70] width 73 height 14
click at [60, 162] on div "Roller 3" at bounding box center [68, 166] width 35 height 12
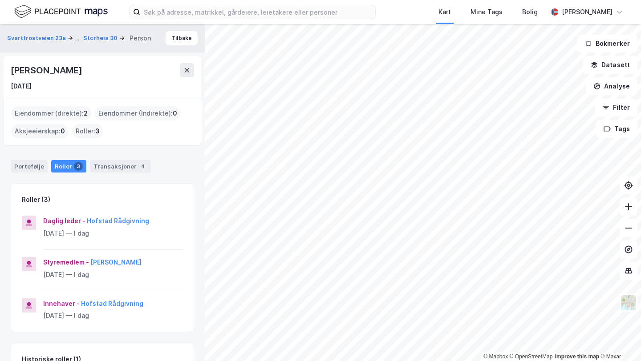
scroll to position [59, 0]
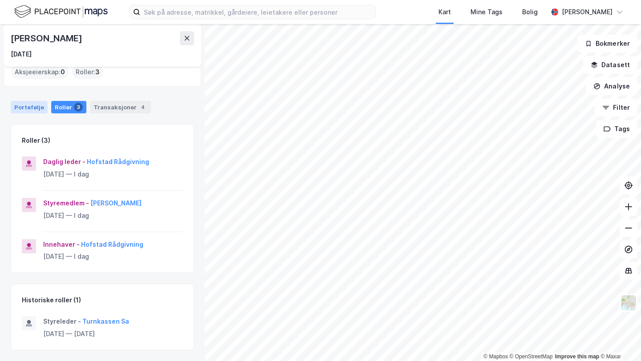
click at [41, 104] on div "Portefølje" at bounding box center [29, 107] width 37 height 12
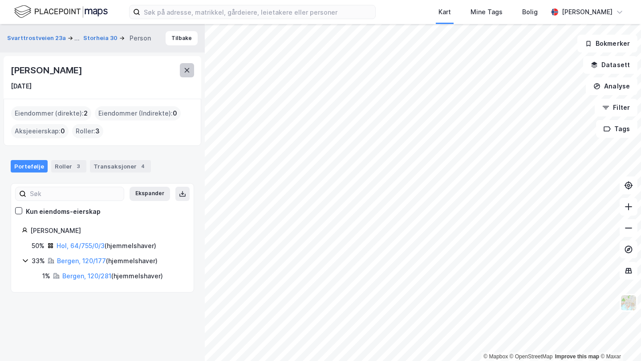
click at [184, 73] on icon at bounding box center [186, 70] width 7 height 7
